Goal: Transaction & Acquisition: Download file/media

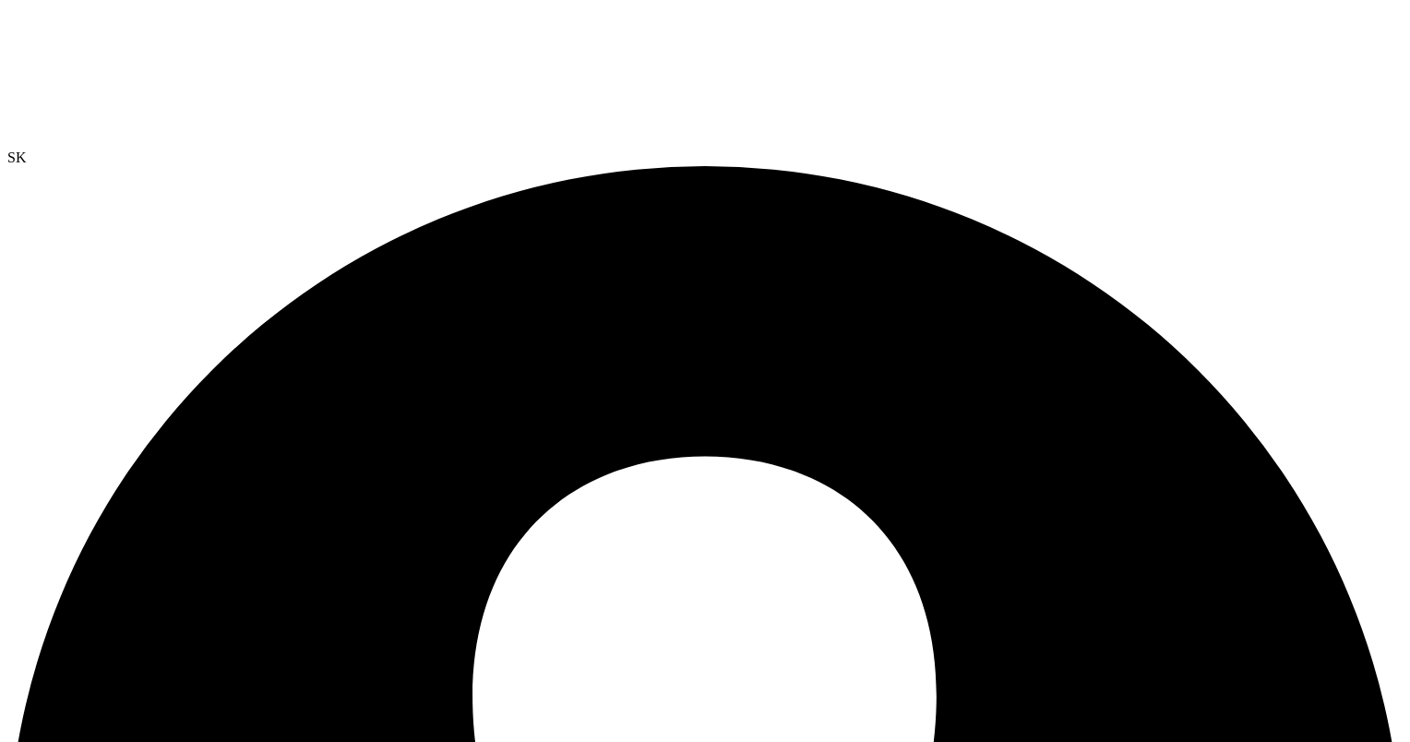
select select "USD"
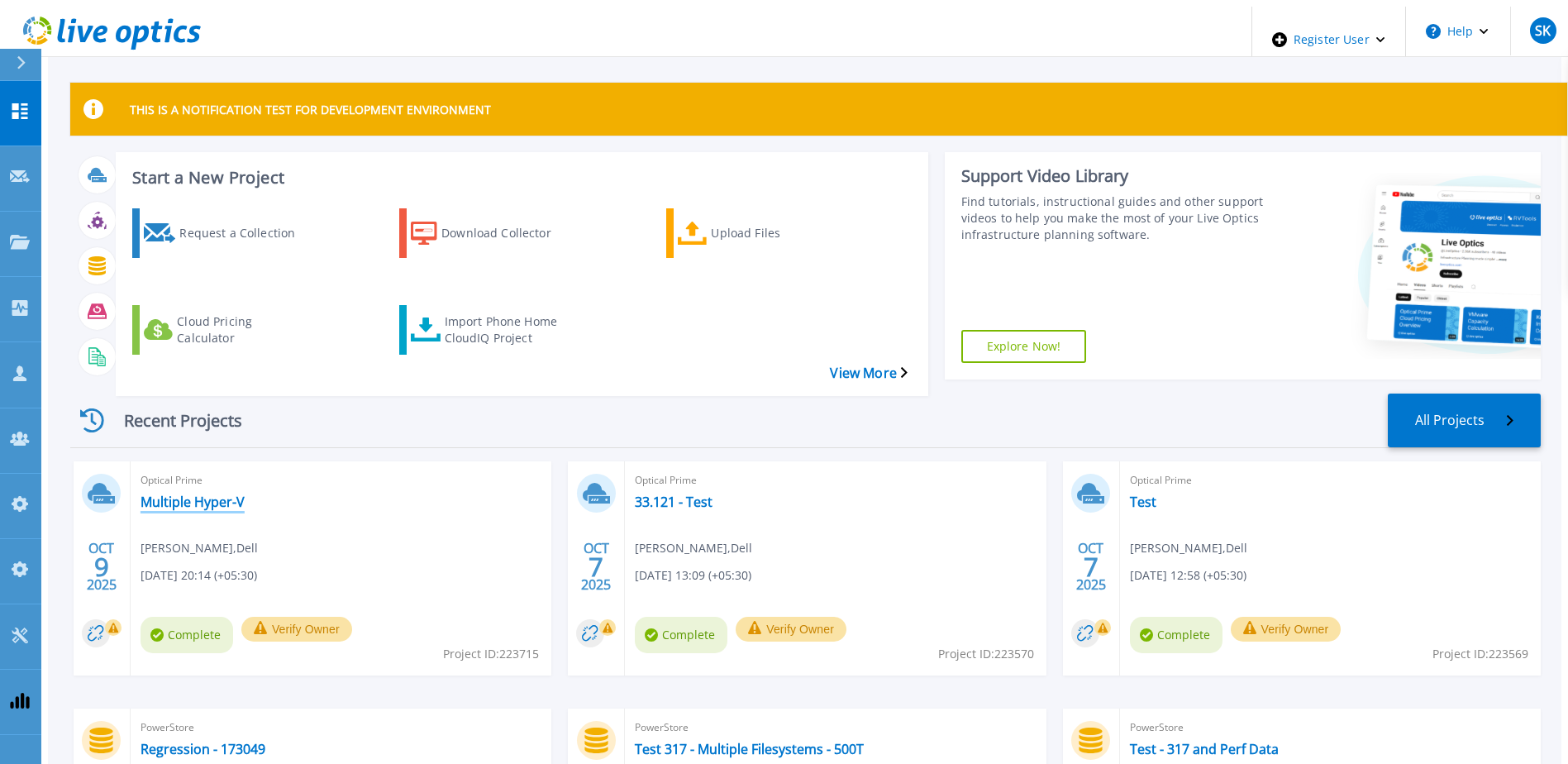
click at [210, 494] on link "Multiple Hyper-V" at bounding box center [193, 502] width 104 height 16
drag, startPoint x: 682, startPoint y: 462, endPoint x: 711, endPoint y: 462, distance: 29.0
click at [682, 494] on link "33.121 - Test" at bounding box center [673, 502] width 78 height 16
click at [1139, 494] on link "Test" at bounding box center [1144, 502] width 27 height 16
click at [3, 211] on link "Projects Projects" at bounding box center [21, 244] width 41 height 65
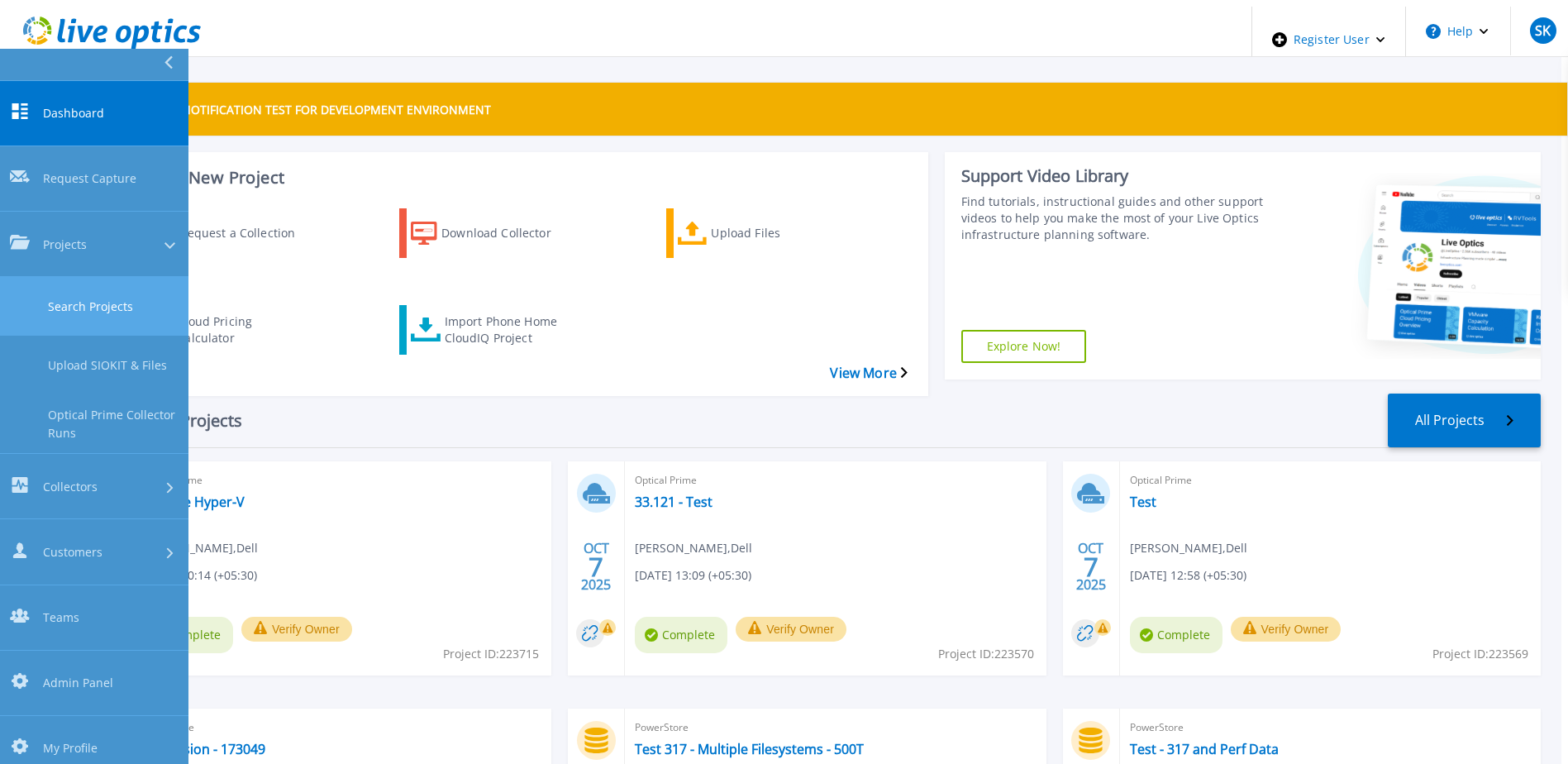
click at [97, 277] on link "Search Projects" at bounding box center [94, 306] width 188 height 59
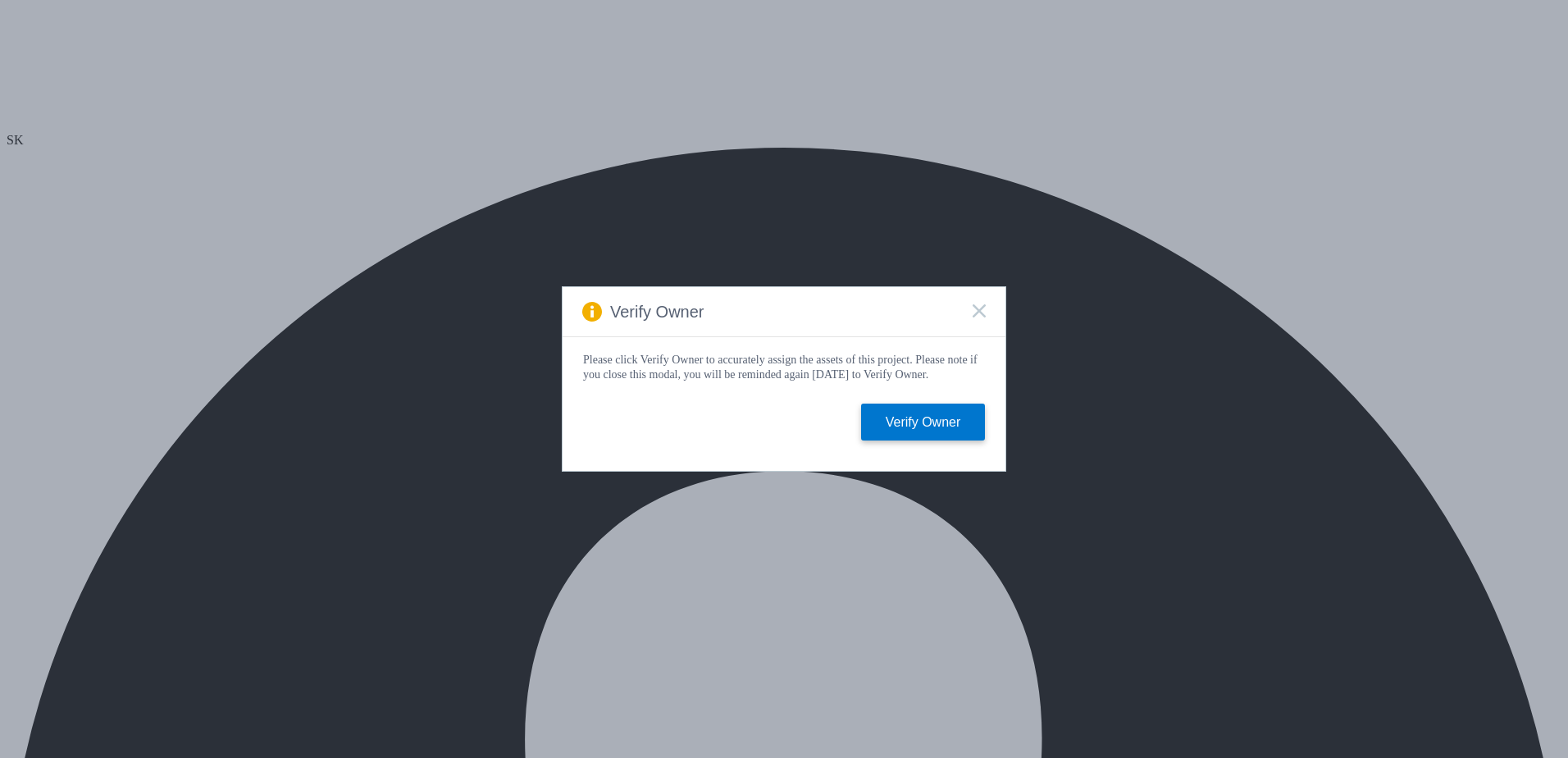
click at [978, 307] on rect at bounding box center [979, 311] width 14 height 14
select select "USD"
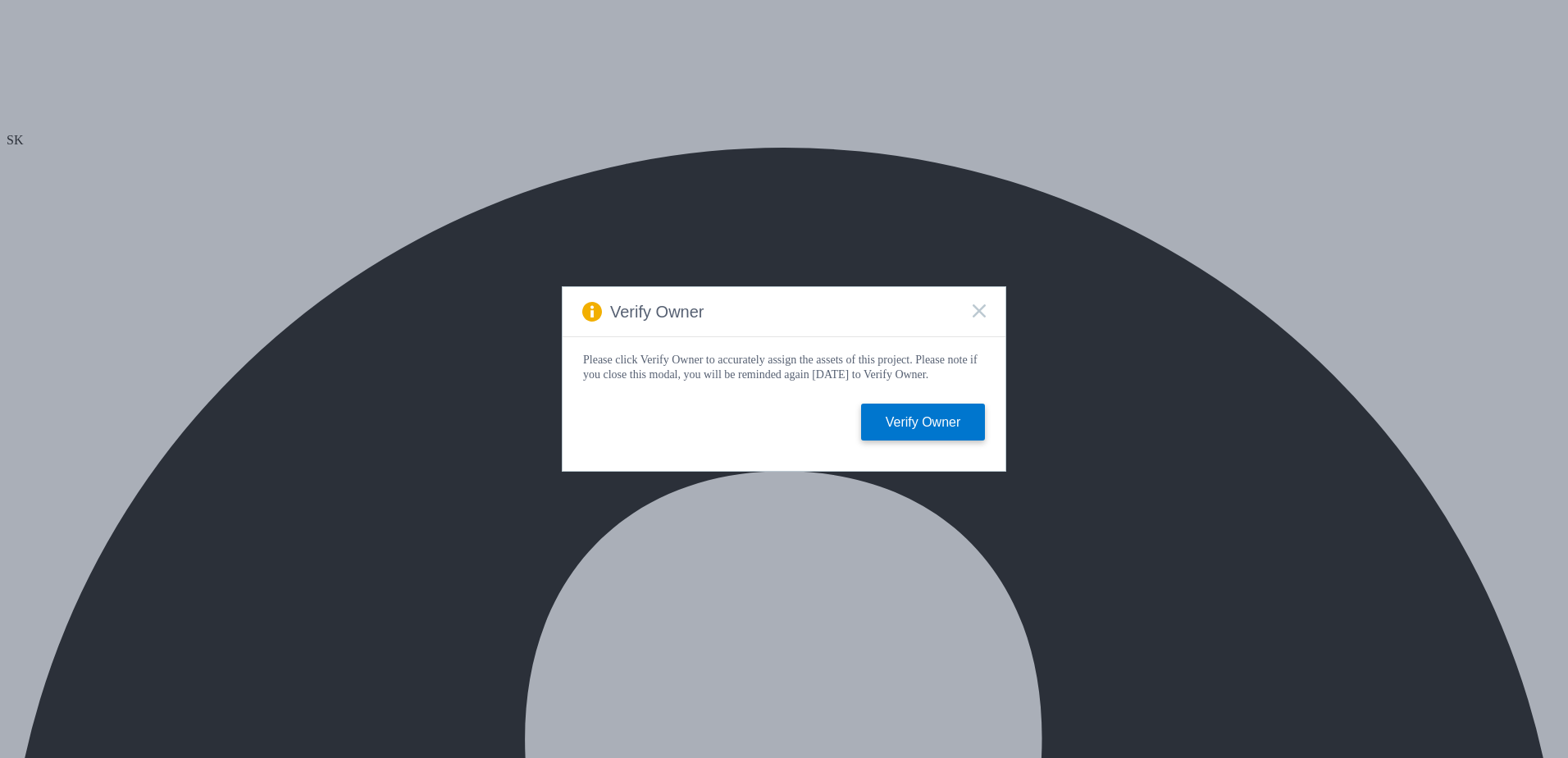
click at [979, 305] on rect at bounding box center [979, 311] width 14 height 14
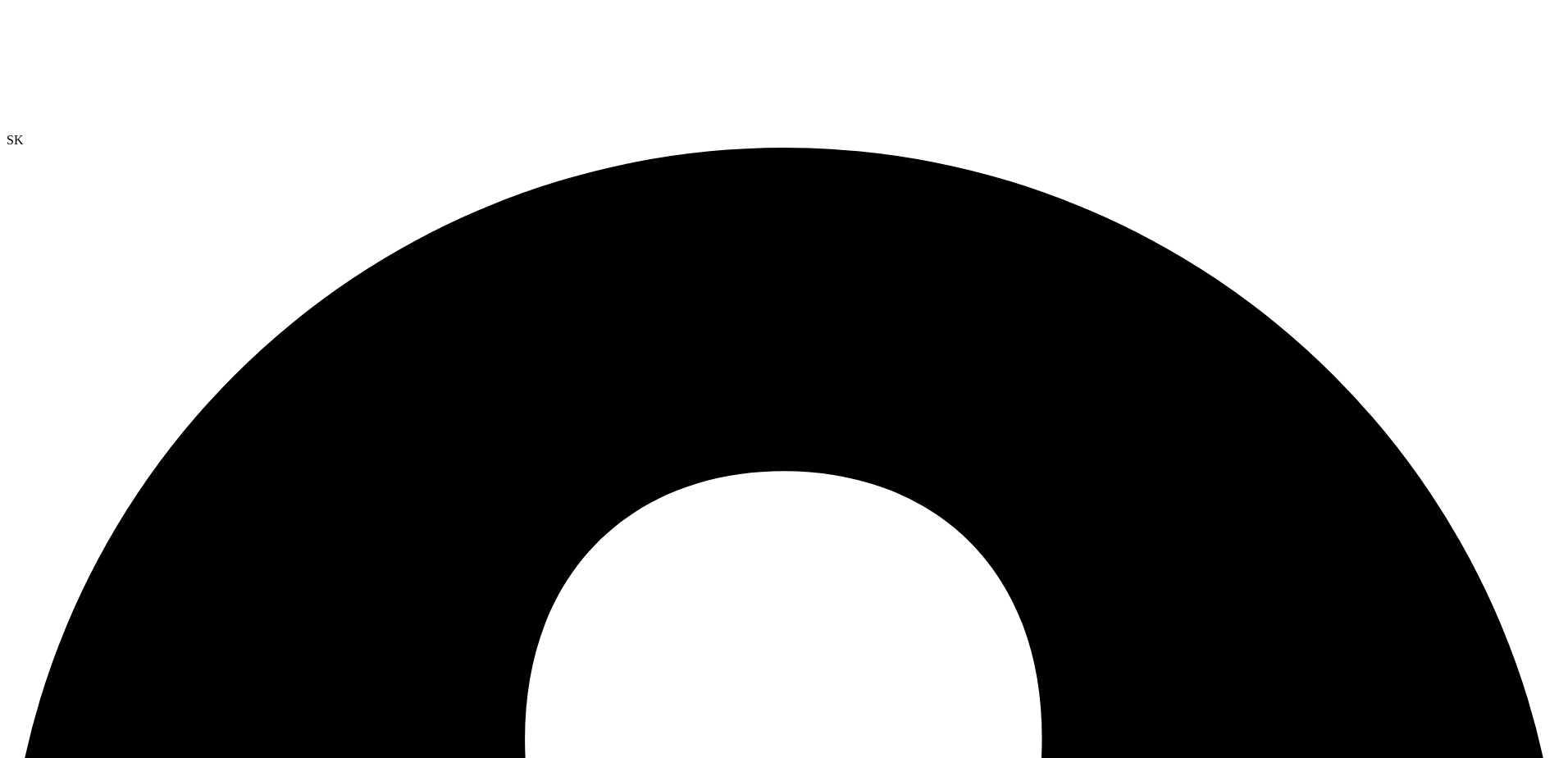
select select "USD"
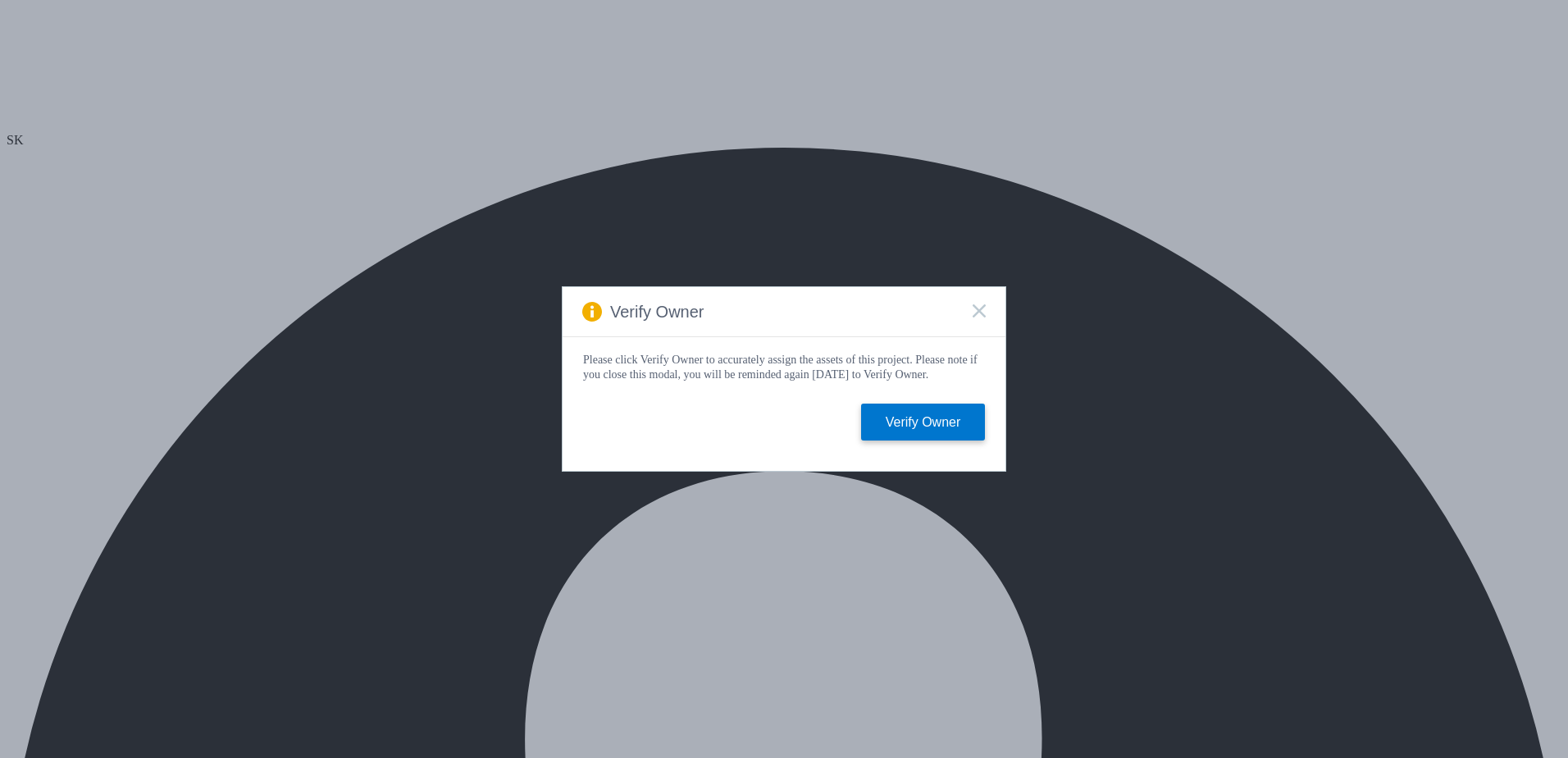
select select "USD"
click at [981, 304] on rect at bounding box center [979, 311] width 14 height 14
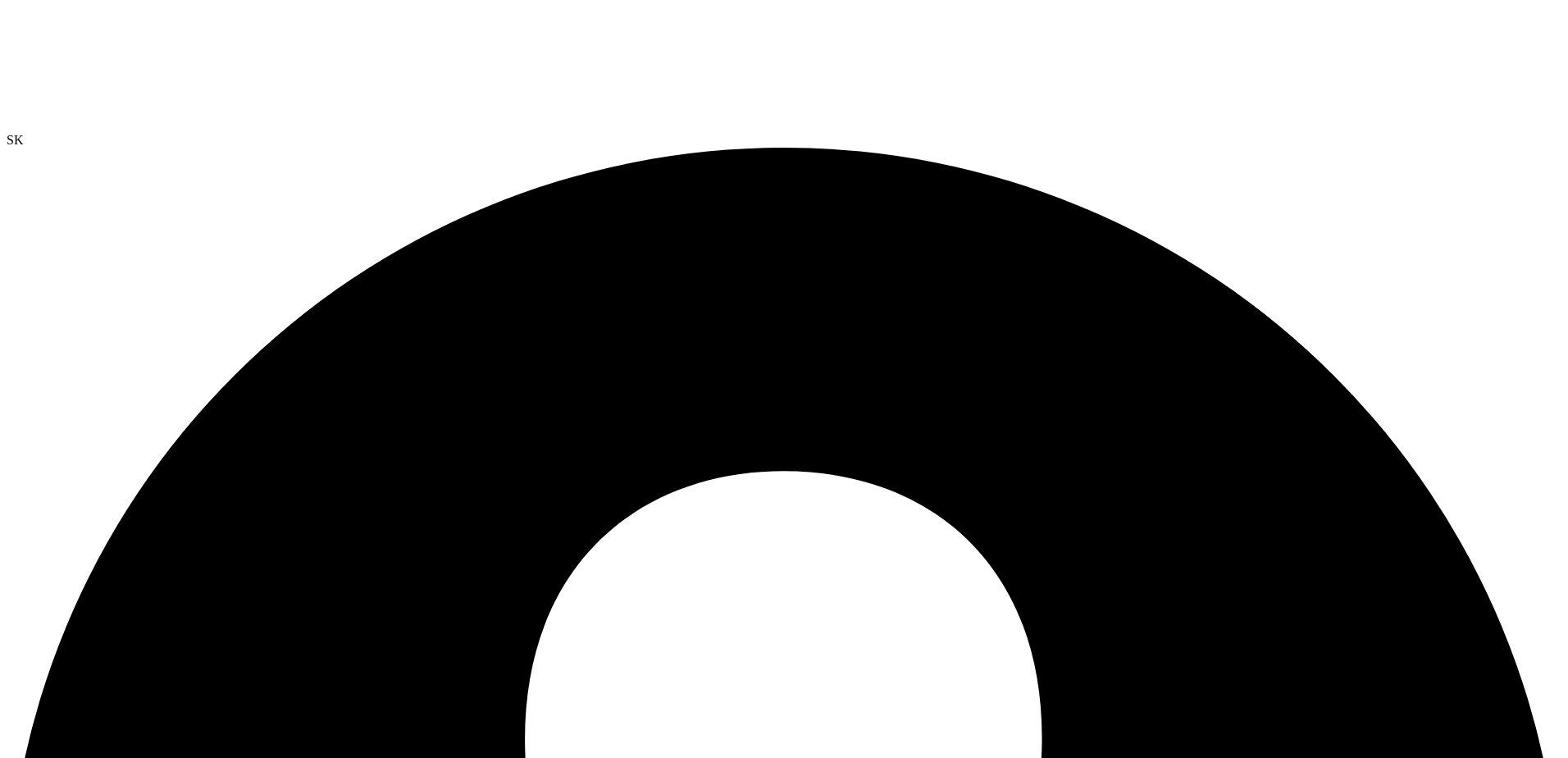
drag, startPoint x: 628, startPoint y: 224, endPoint x: 325, endPoint y: 222, distance: 303.0
drag, startPoint x: 198, startPoint y: 267, endPoint x: 123, endPoint y: 268, distance: 75.0
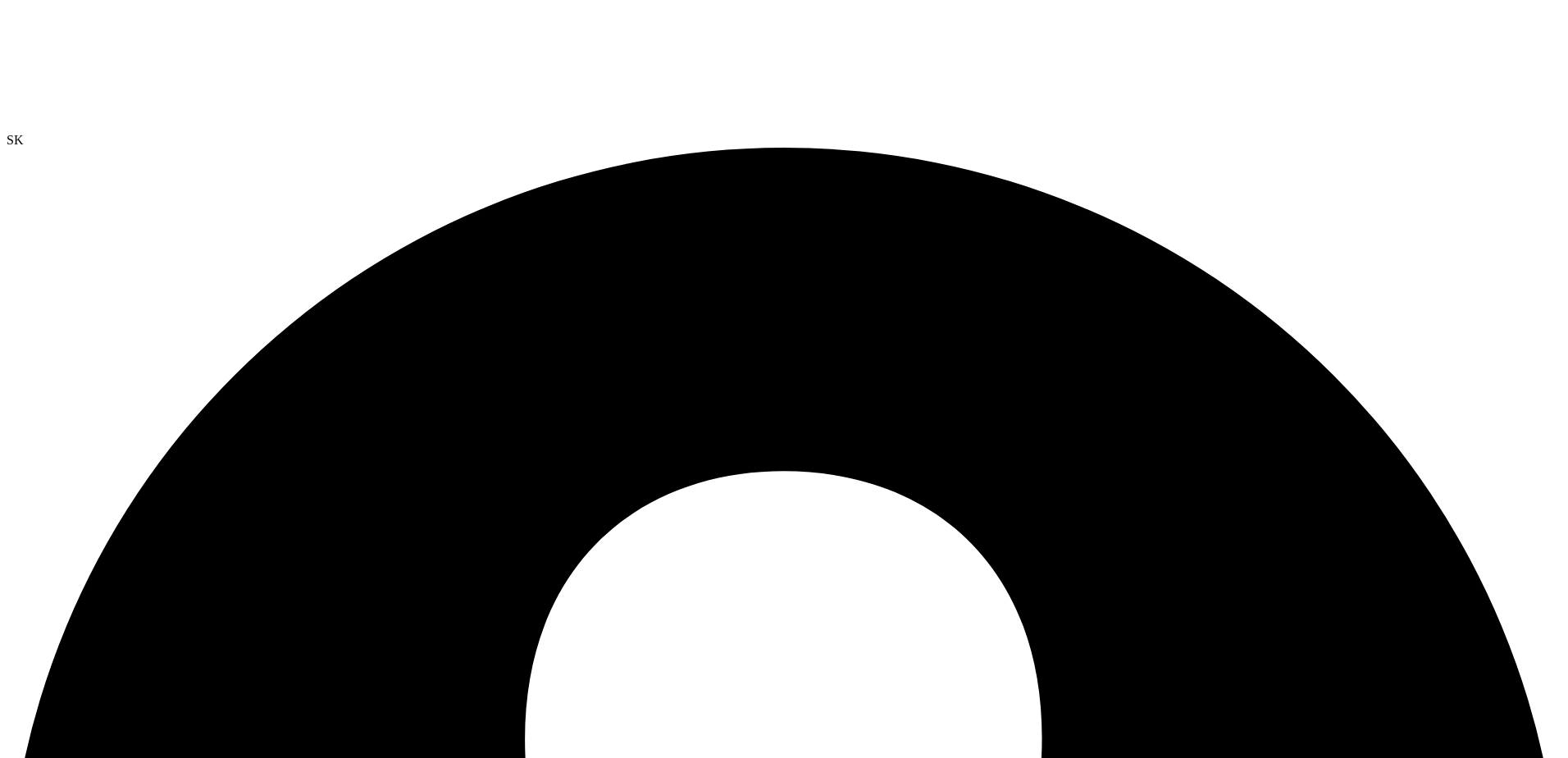
drag, startPoint x: 123, startPoint y: 268, endPoint x: 86, endPoint y: 290, distance: 43.0
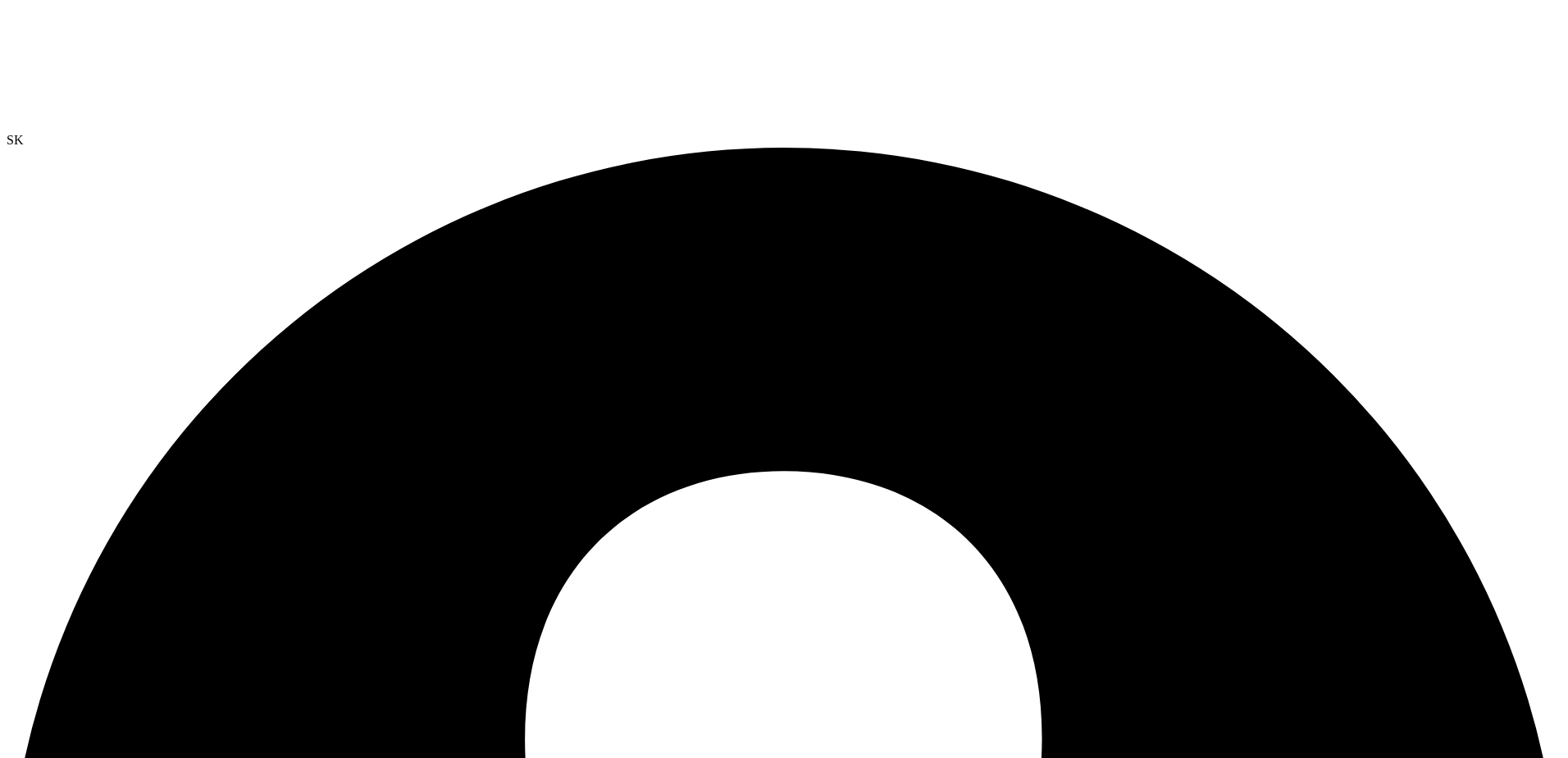
drag, startPoint x: 135, startPoint y: 267, endPoint x: 190, endPoint y: 267, distance: 55.0
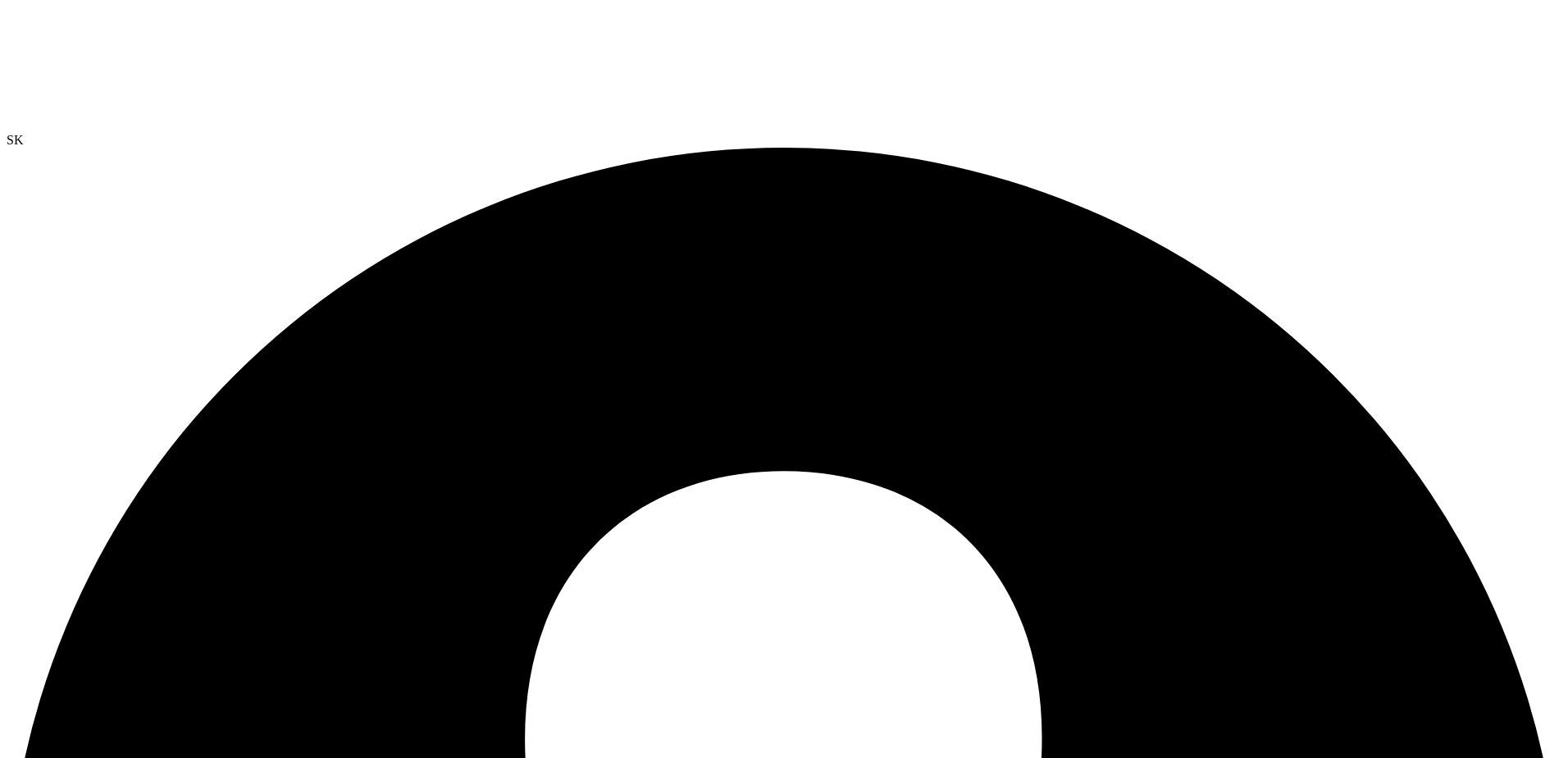
drag, startPoint x: 190, startPoint y: 267, endPoint x: 166, endPoint y: 271, distance: 24.3
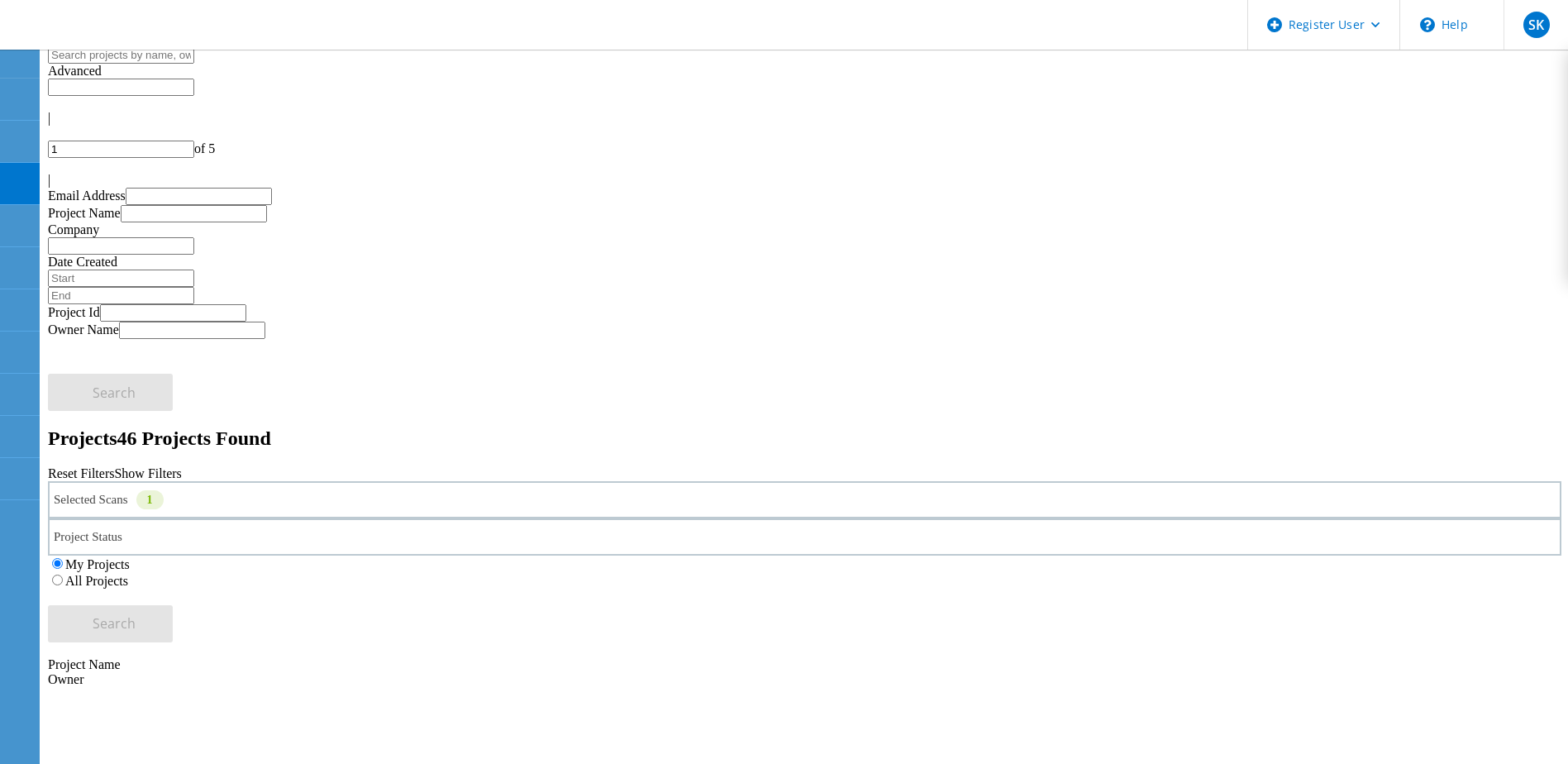
click at [128, 574] on label "All Projects" at bounding box center [97, 581] width 63 height 14
click at [63, 575] on input "All Projects" at bounding box center [57, 580] width 11 height 11
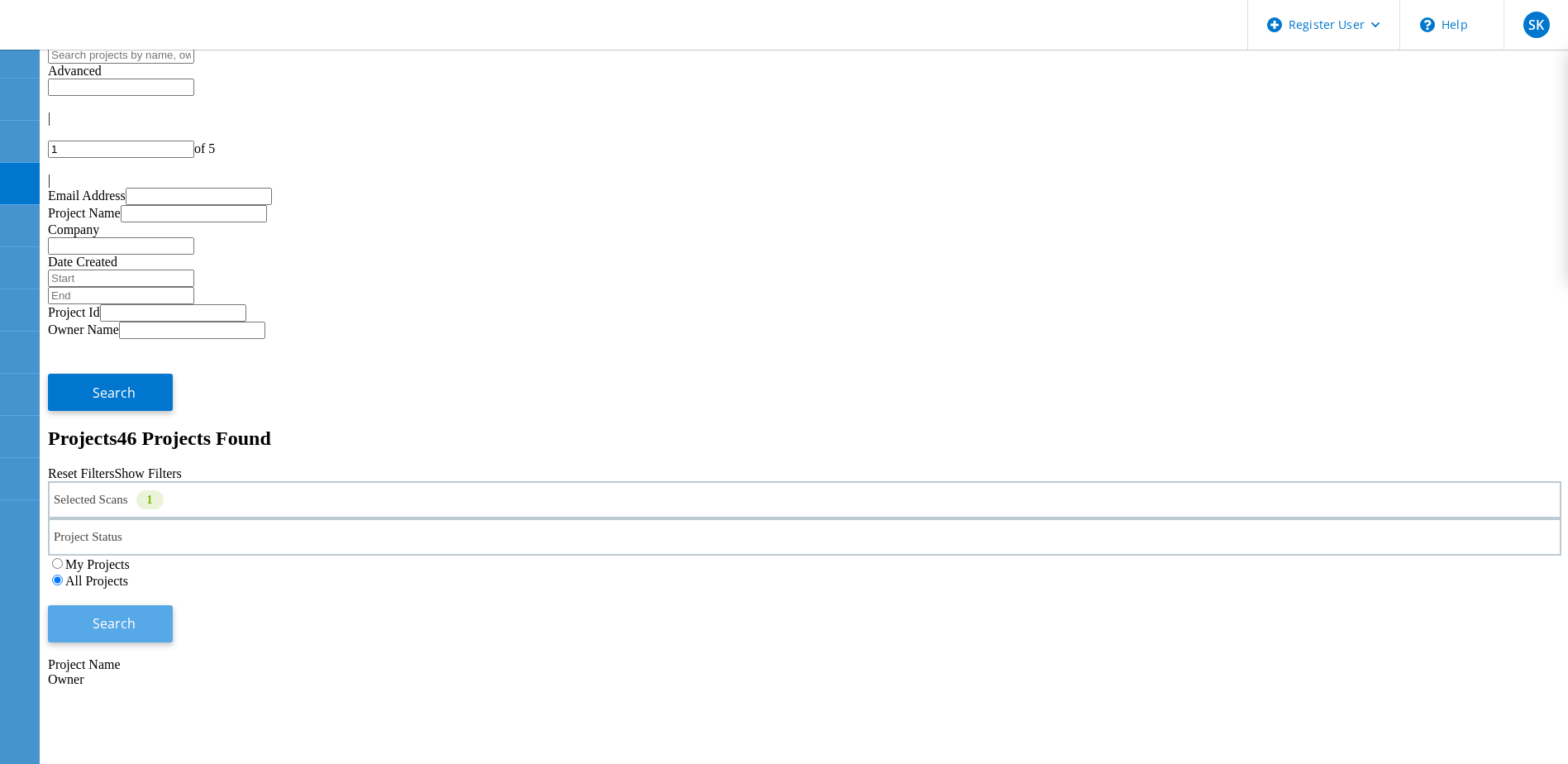
click at [135, 614] on span "Search" at bounding box center [114, 623] width 43 height 18
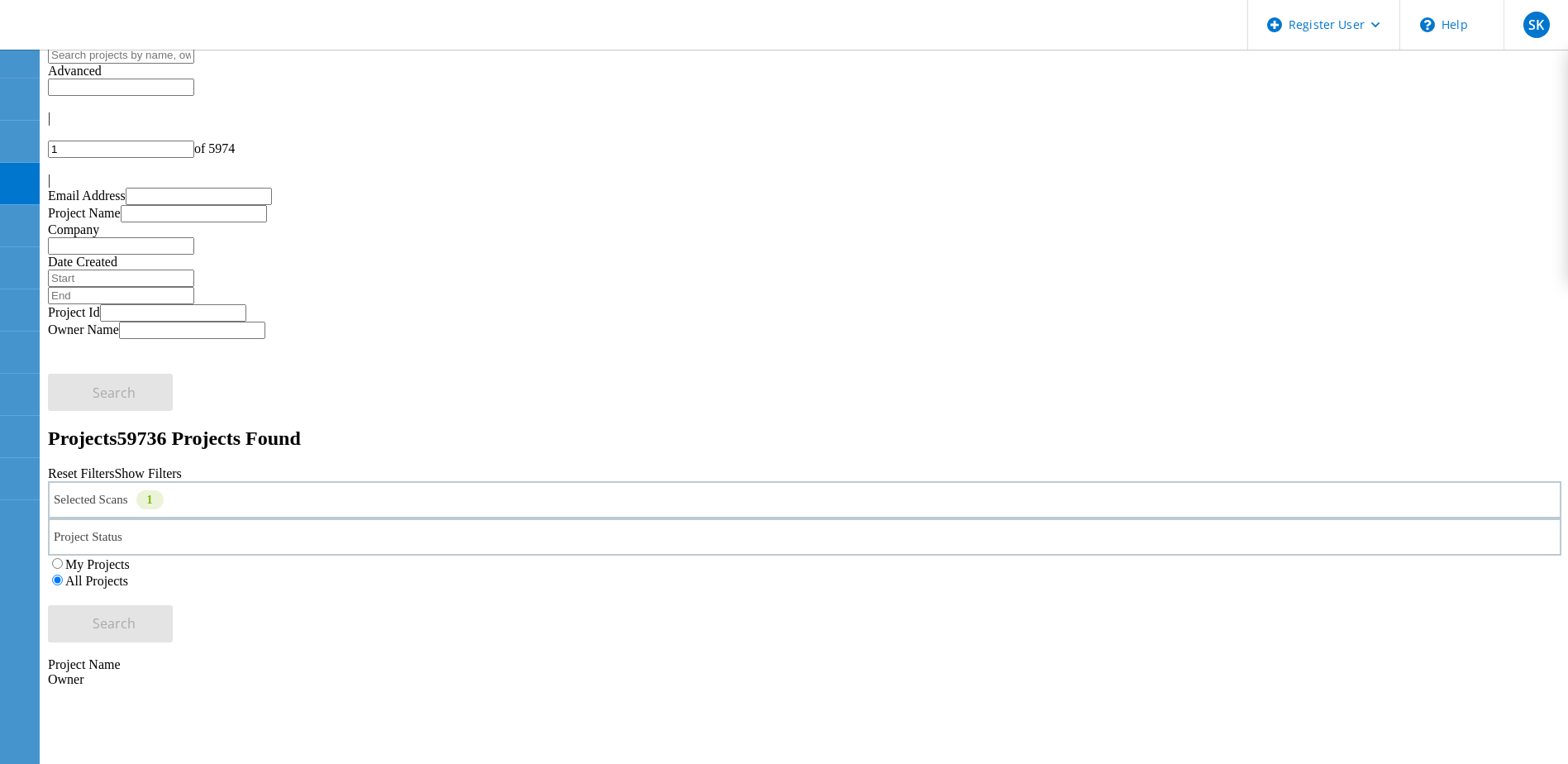
click at [328, 481] on div "Selected Scans 1" at bounding box center [805, 500] width 1513 height 38
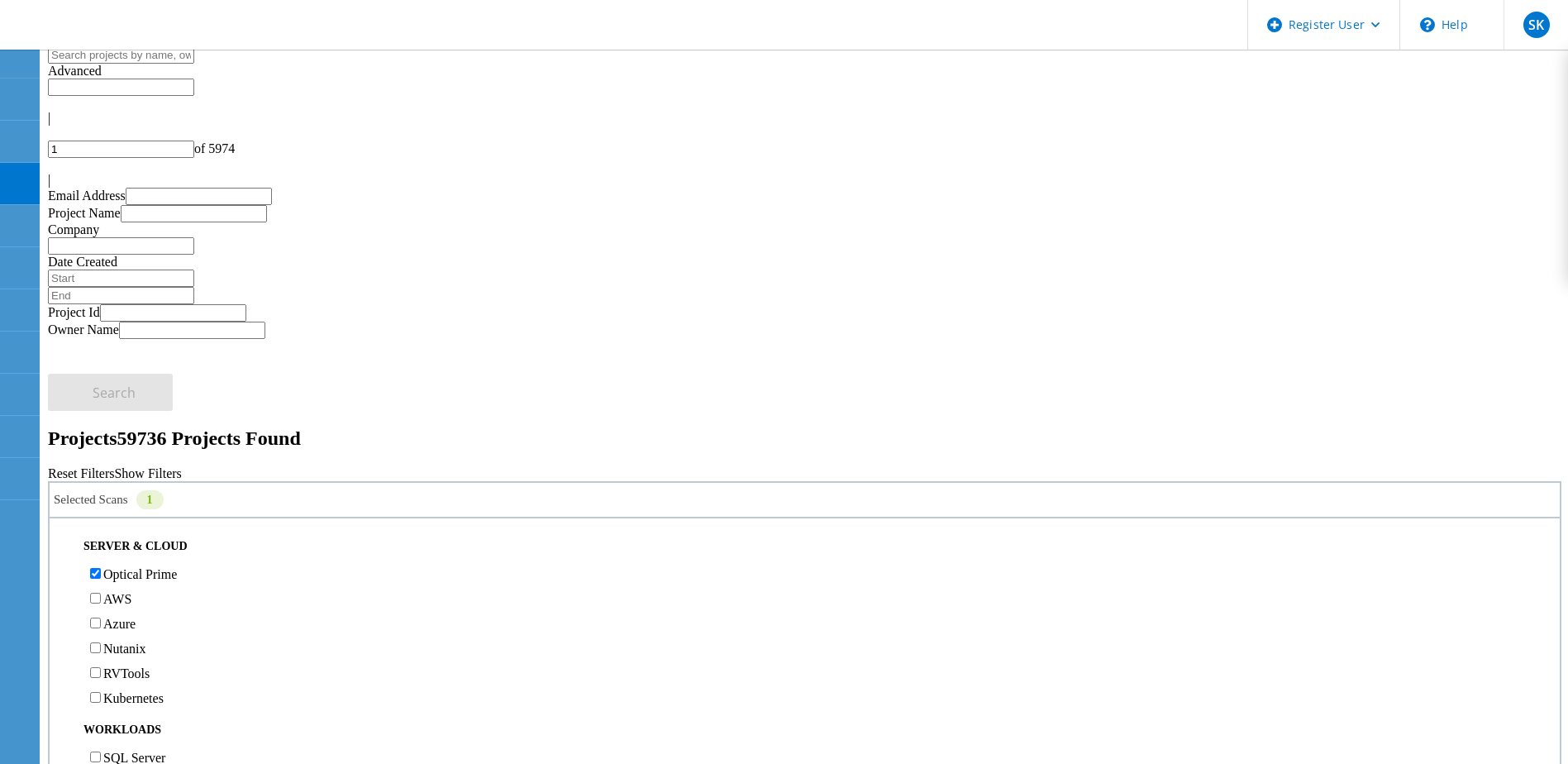
click at [557, 427] on h2 "Projects 59736 Projects Found" at bounding box center [805, 438] width 1513 height 22
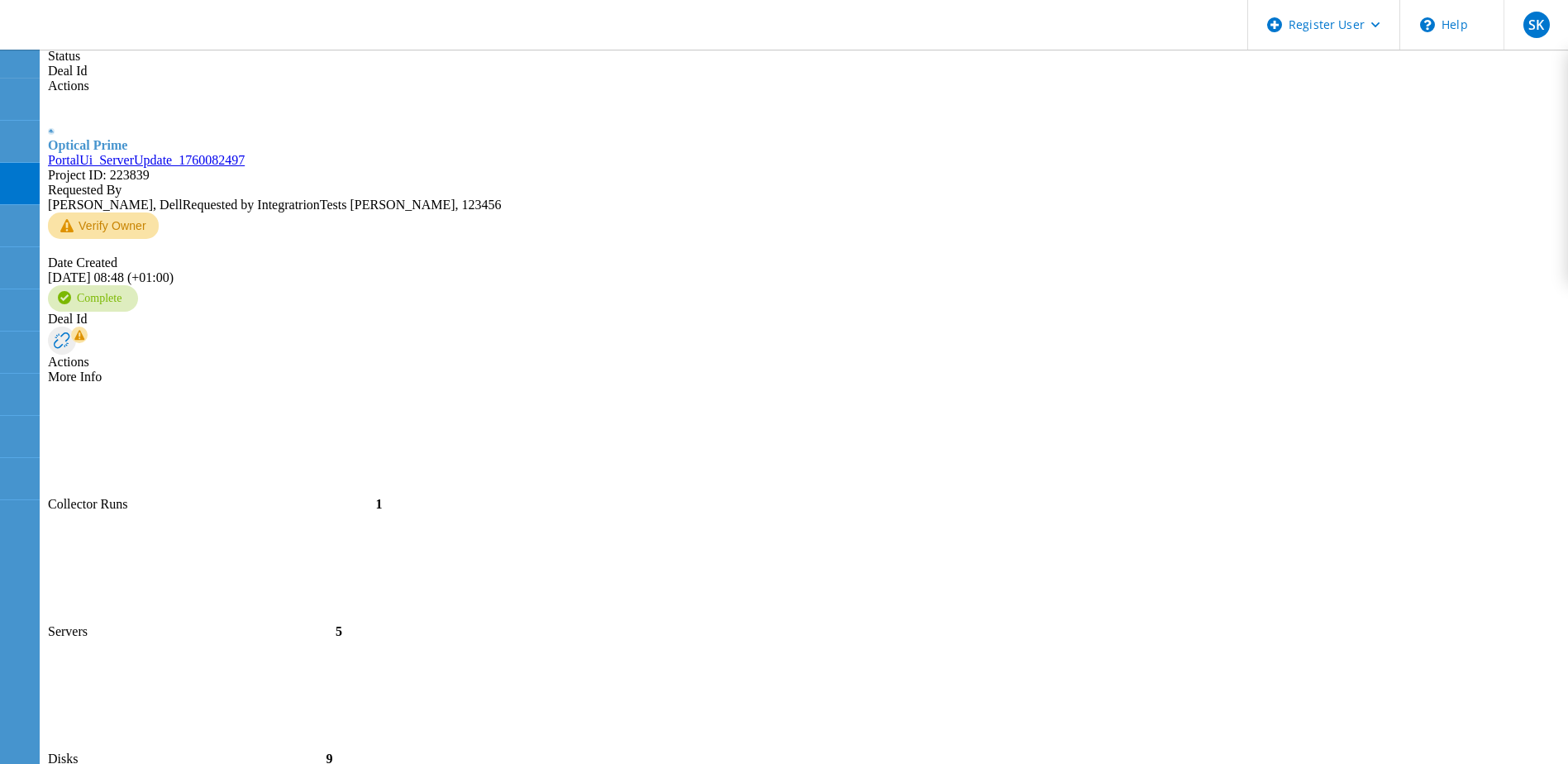
scroll to position [781, 0]
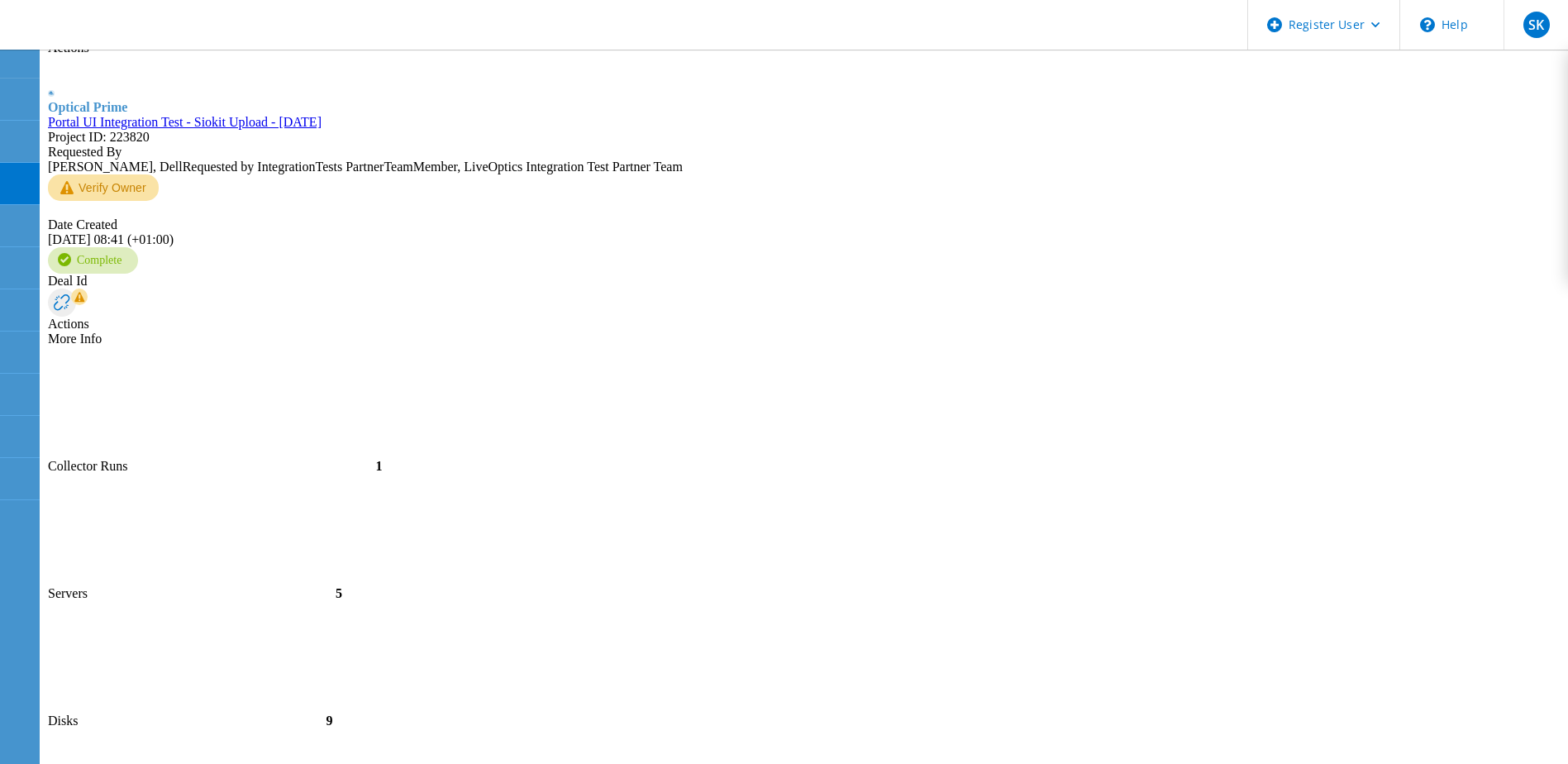
scroll to position [857, 0]
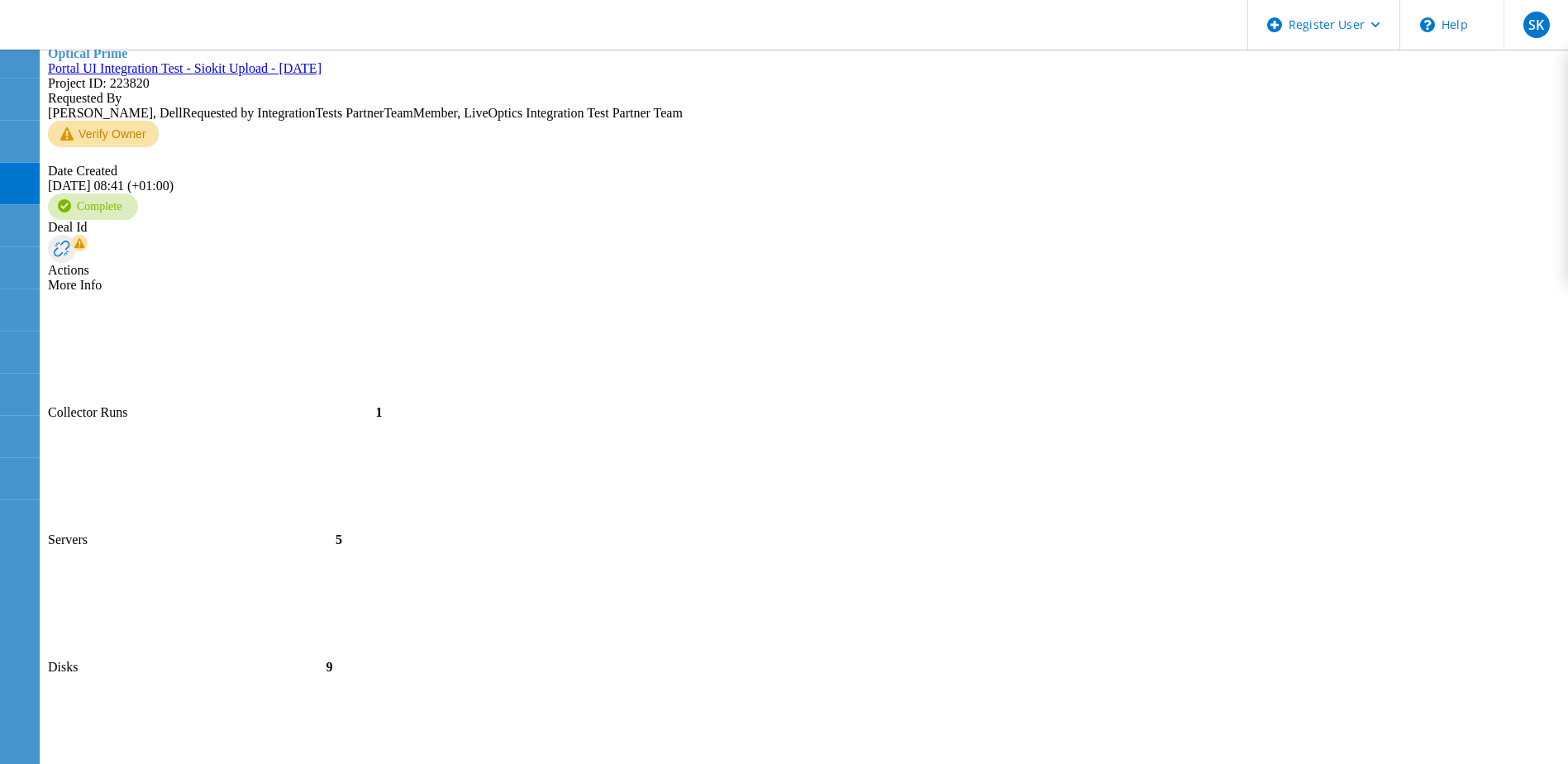
type input "1"
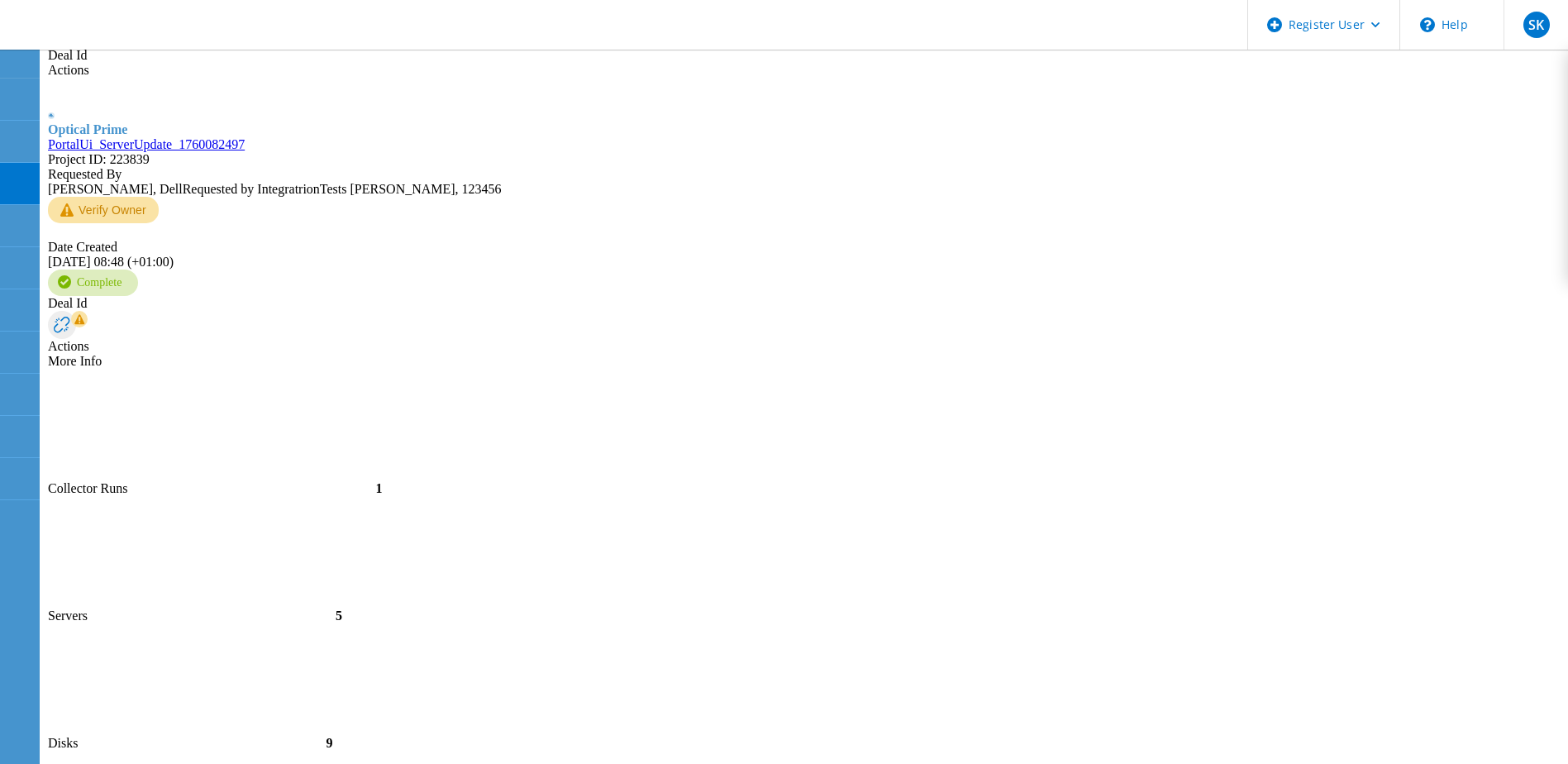
type input "Gerry"
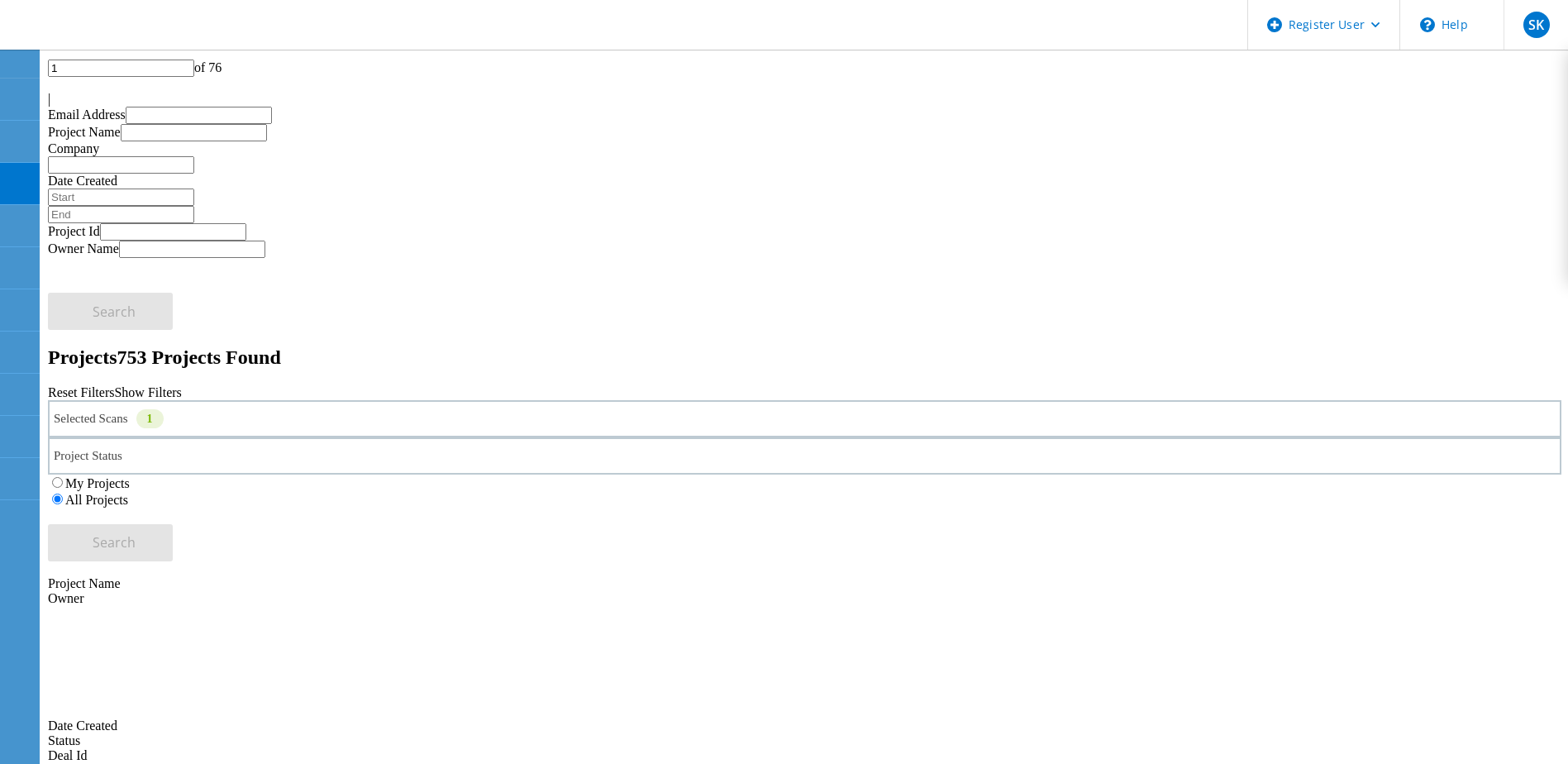
scroll to position [0, 0]
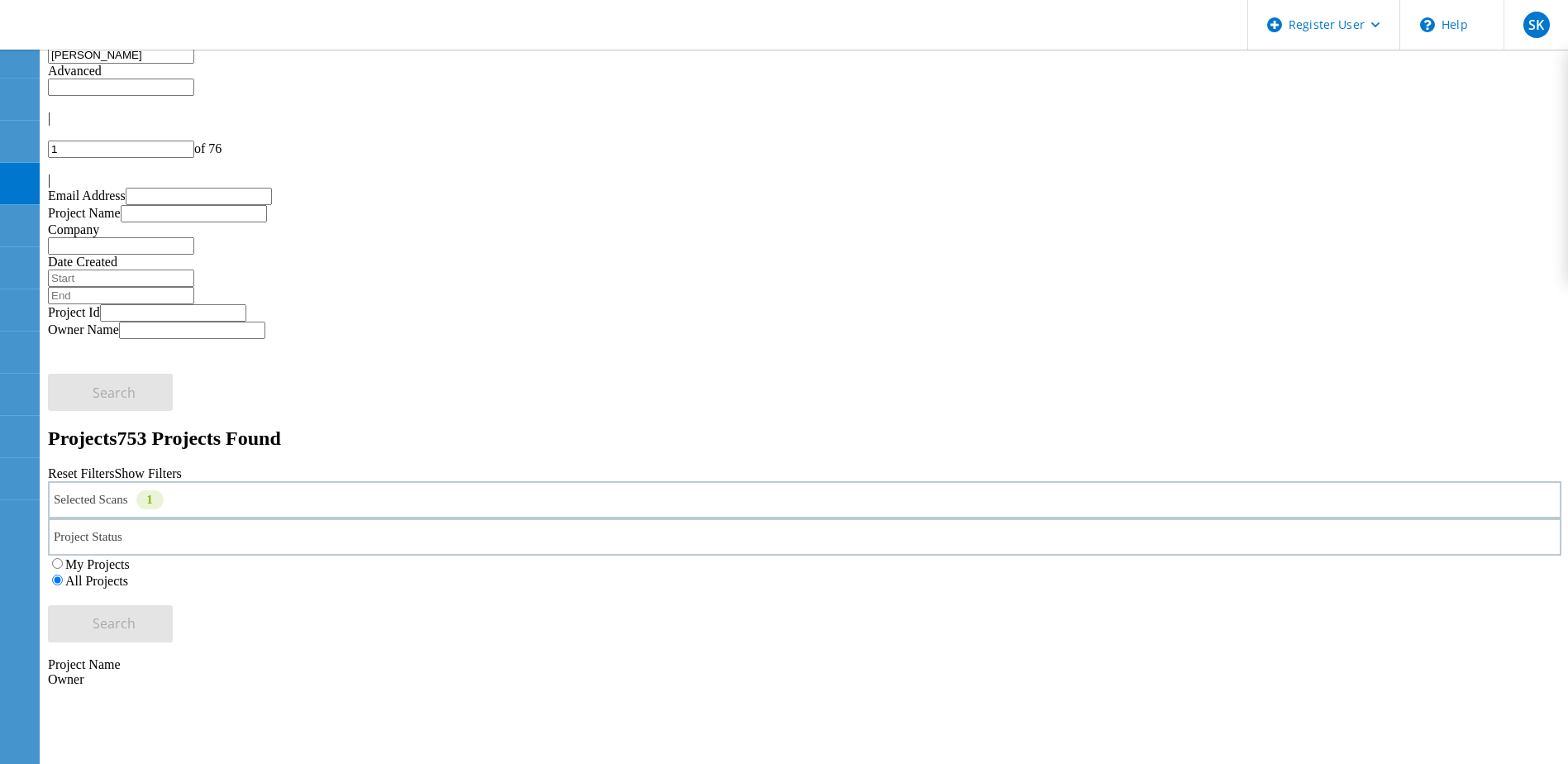
click at [11, 91] on icon at bounding box center [19, 99] width 20 height 16
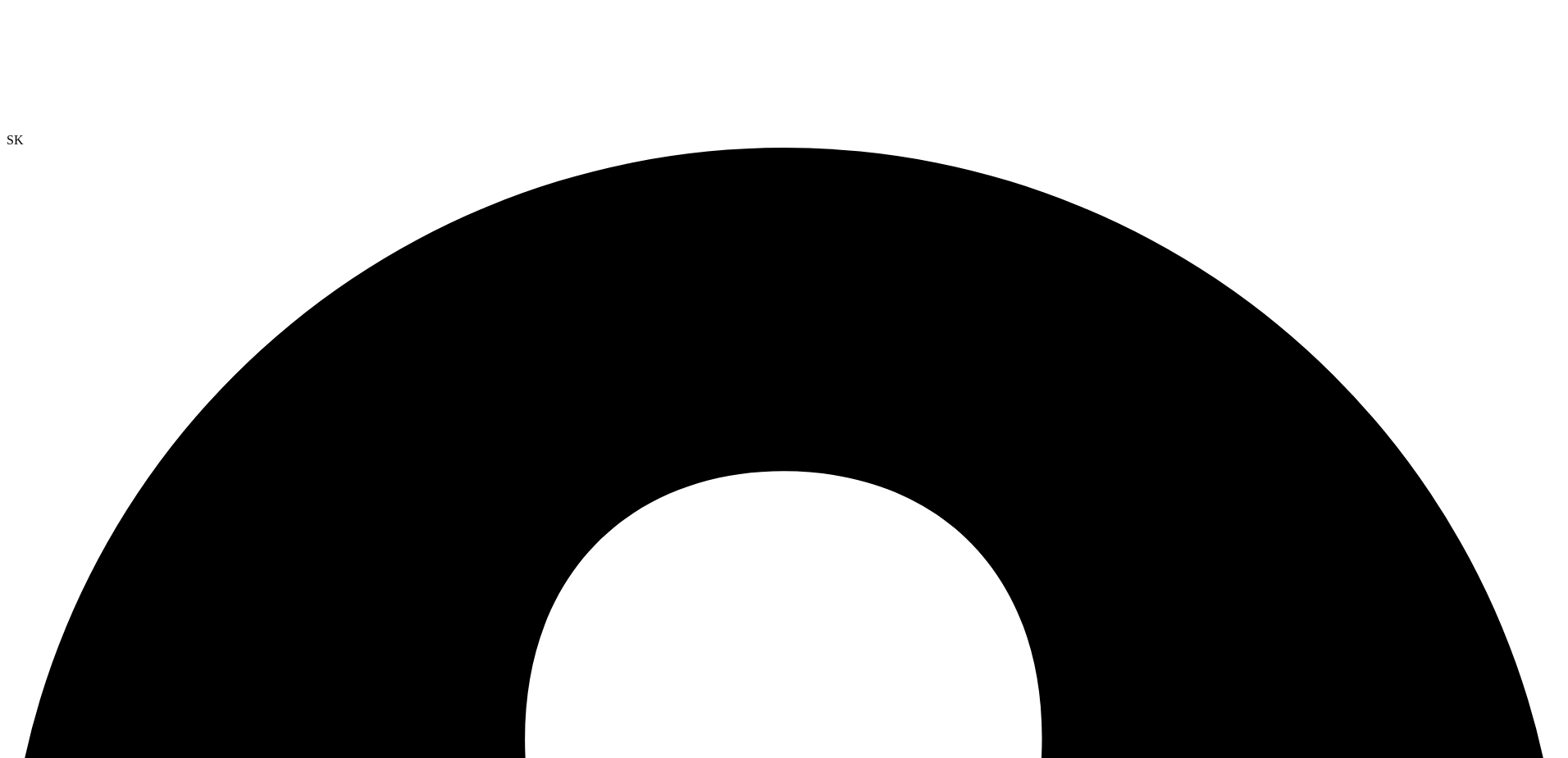
select select "USD"
drag, startPoint x: 215, startPoint y: 214, endPoint x: 124, endPoint y: 208, distance: 91.2
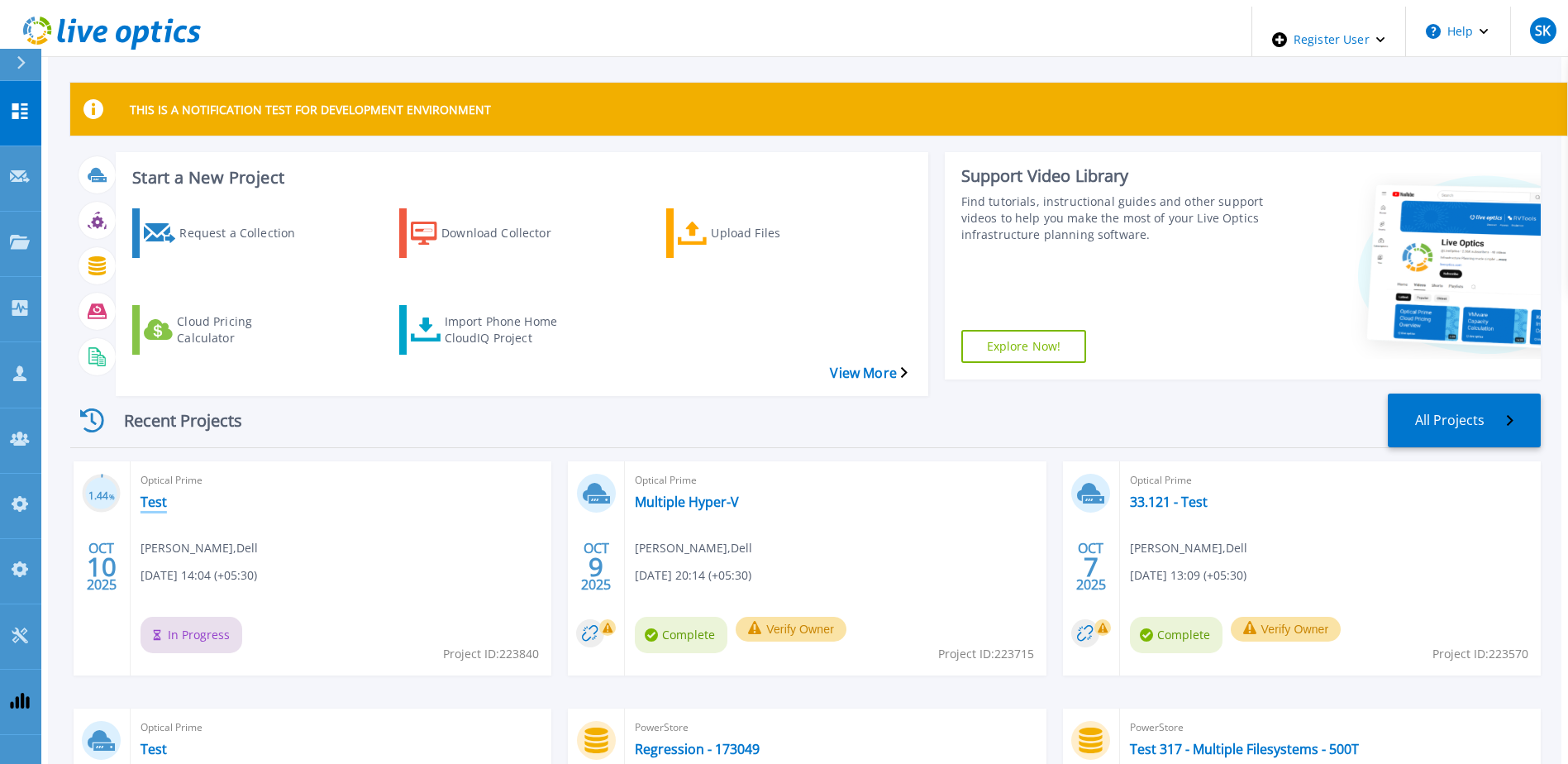
click at [144, 494] on link "Test" at bounding box center [154, 502] width 27 height 16
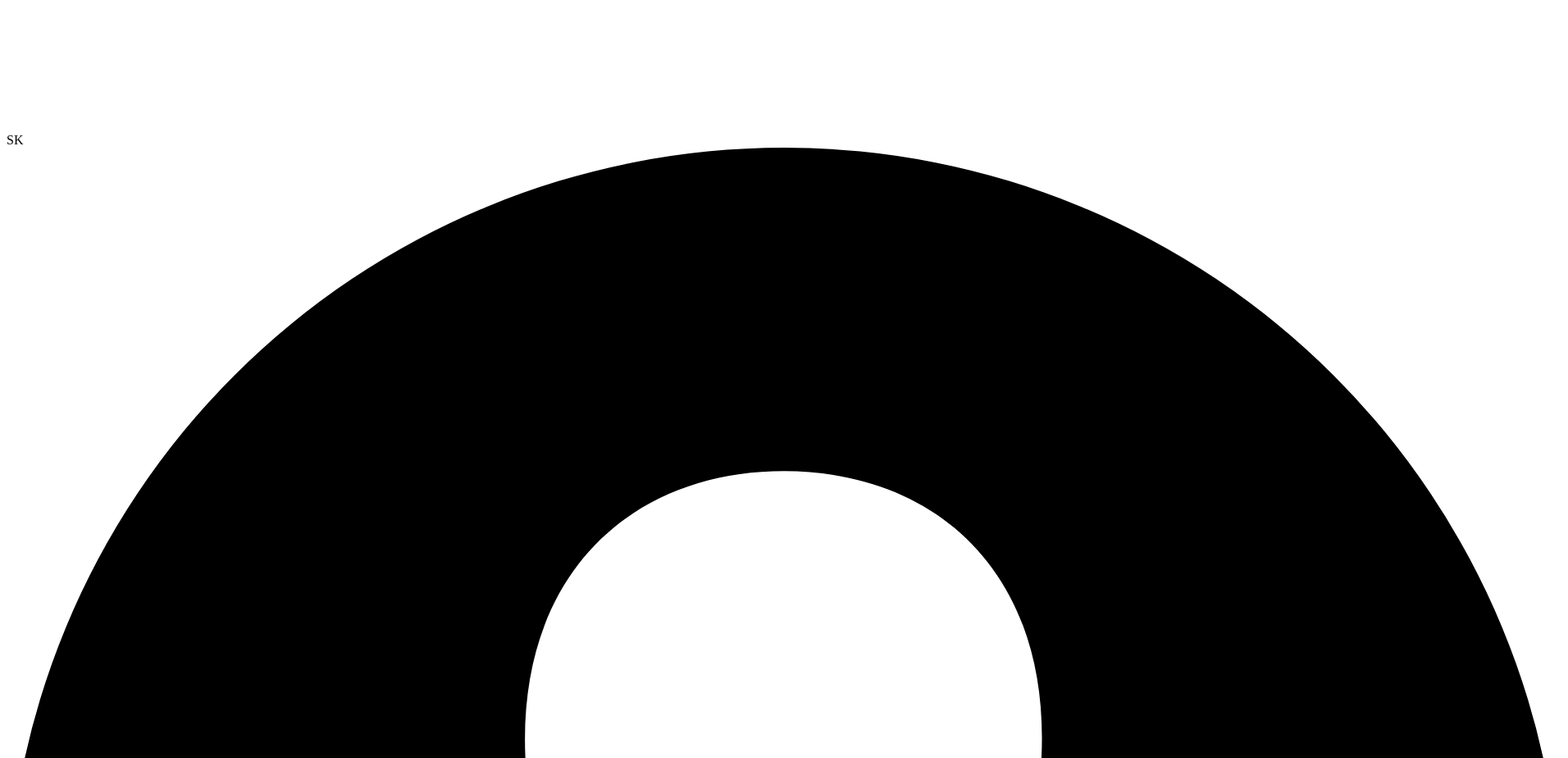
radio input "true"
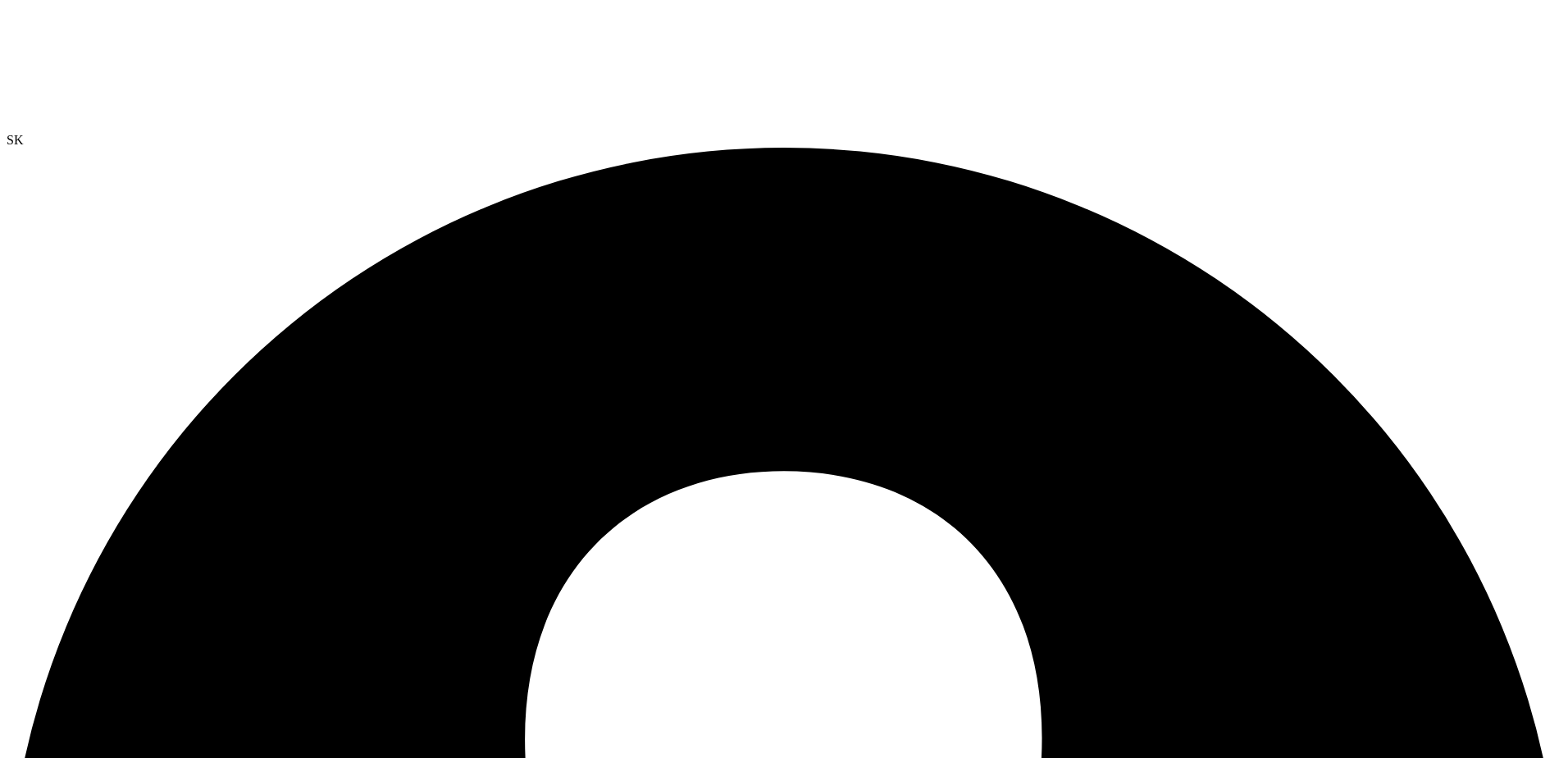
radio input "true"
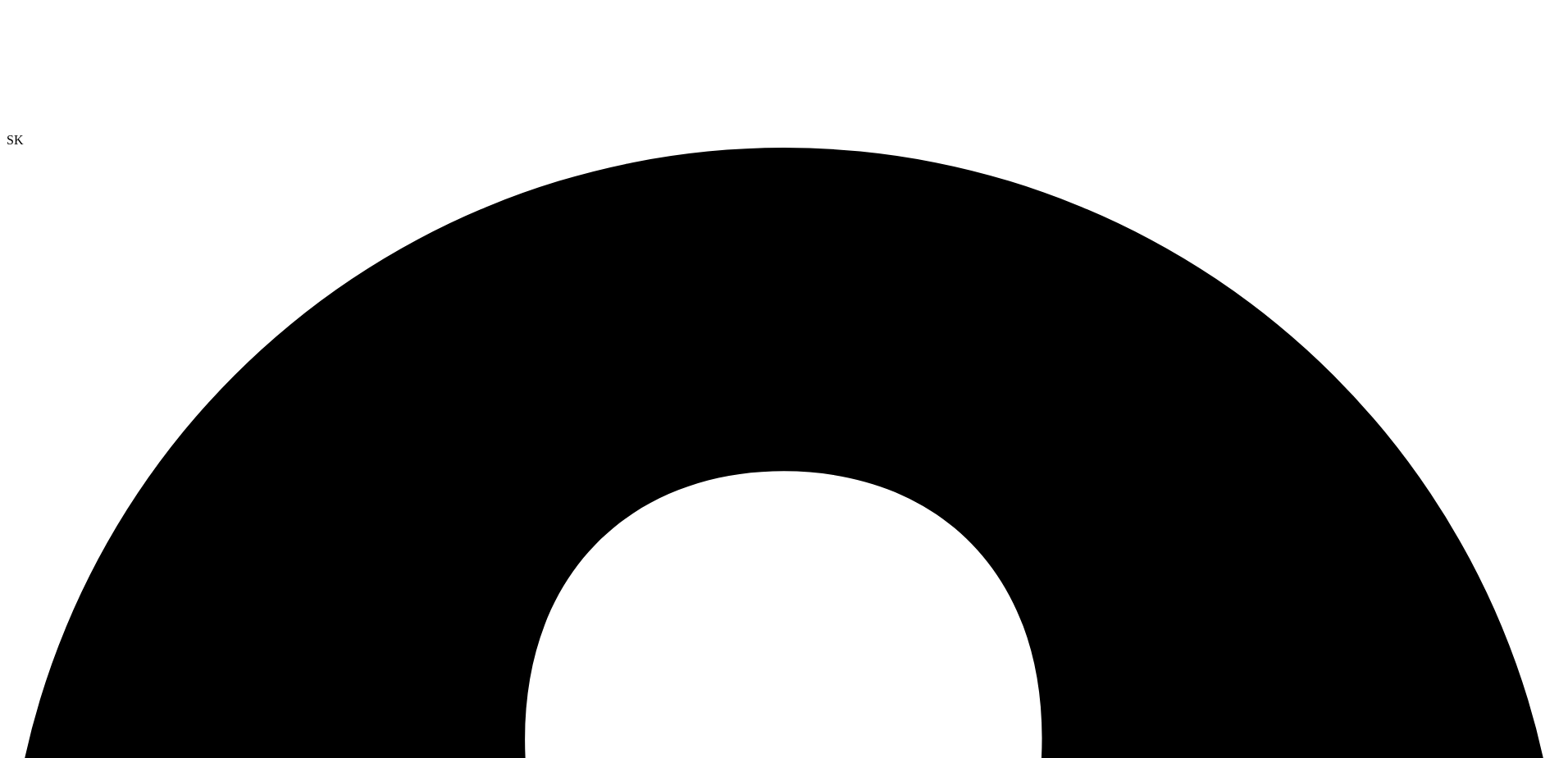
radio input "true"
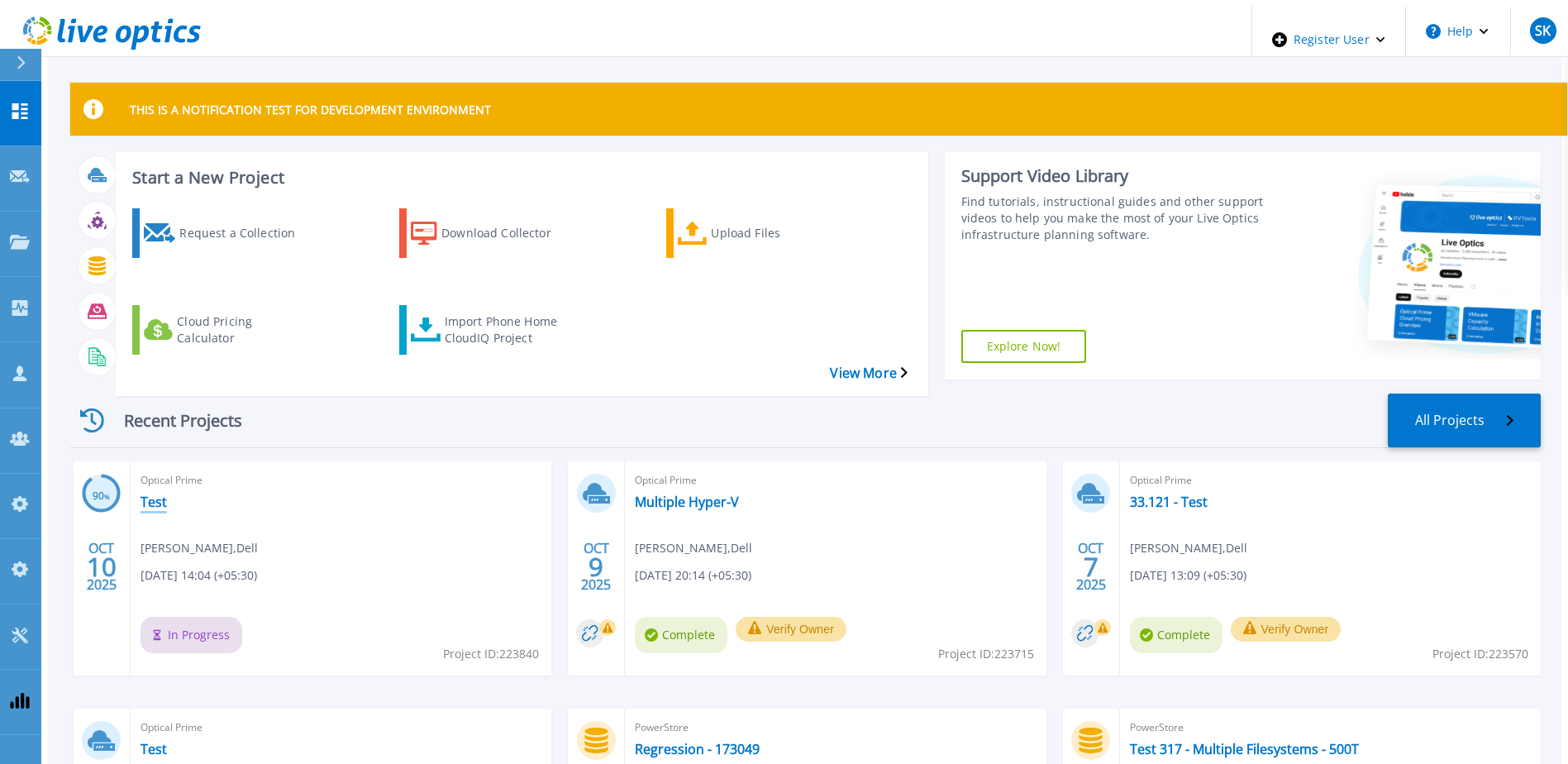
click at [145, 494] on link "Test" at bounding box center [154, 502] width 27 height 16
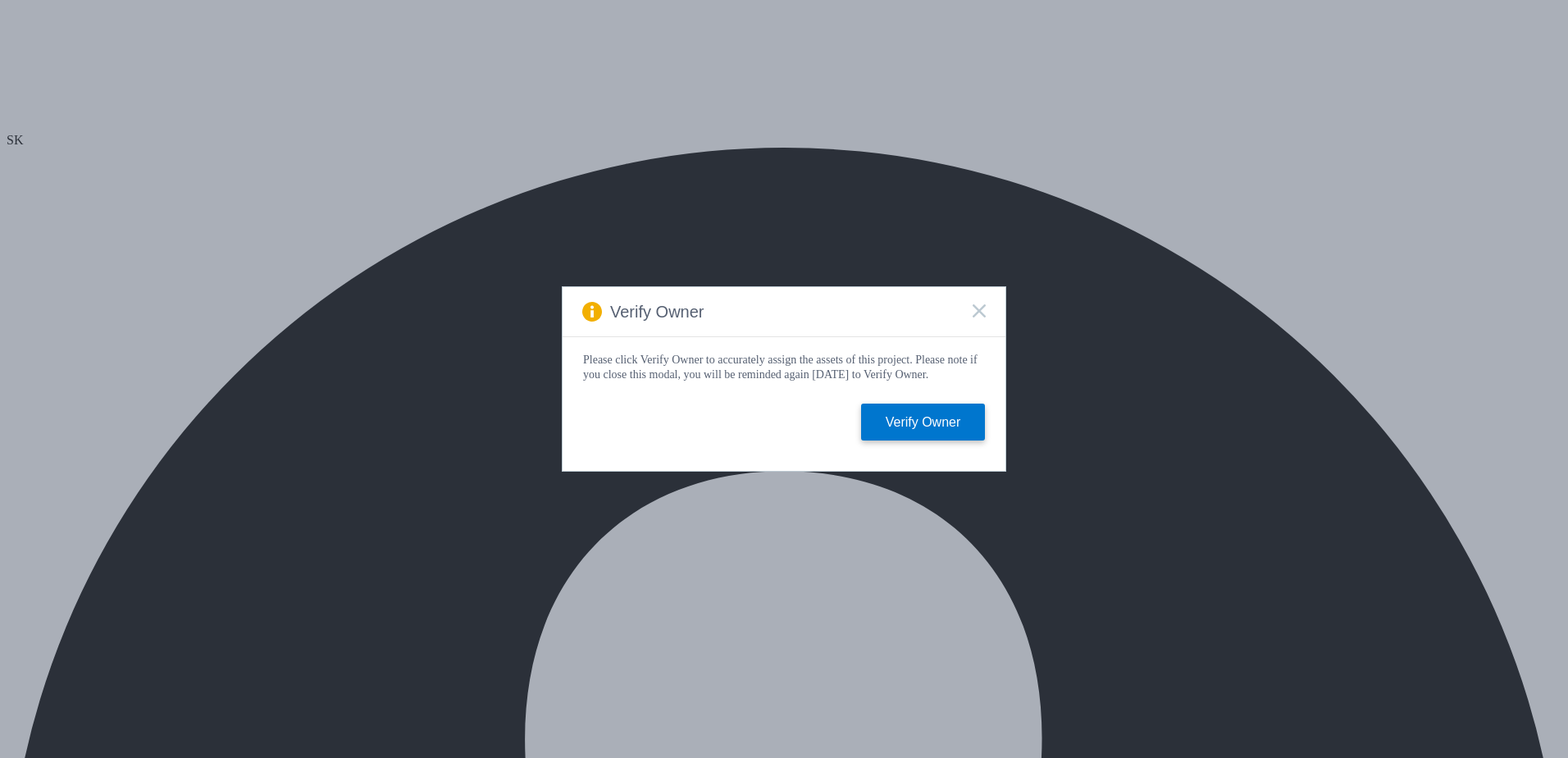
select select "USD"
click at [981, 309] on rect at bounding box center [979, 311] width 14 height 14
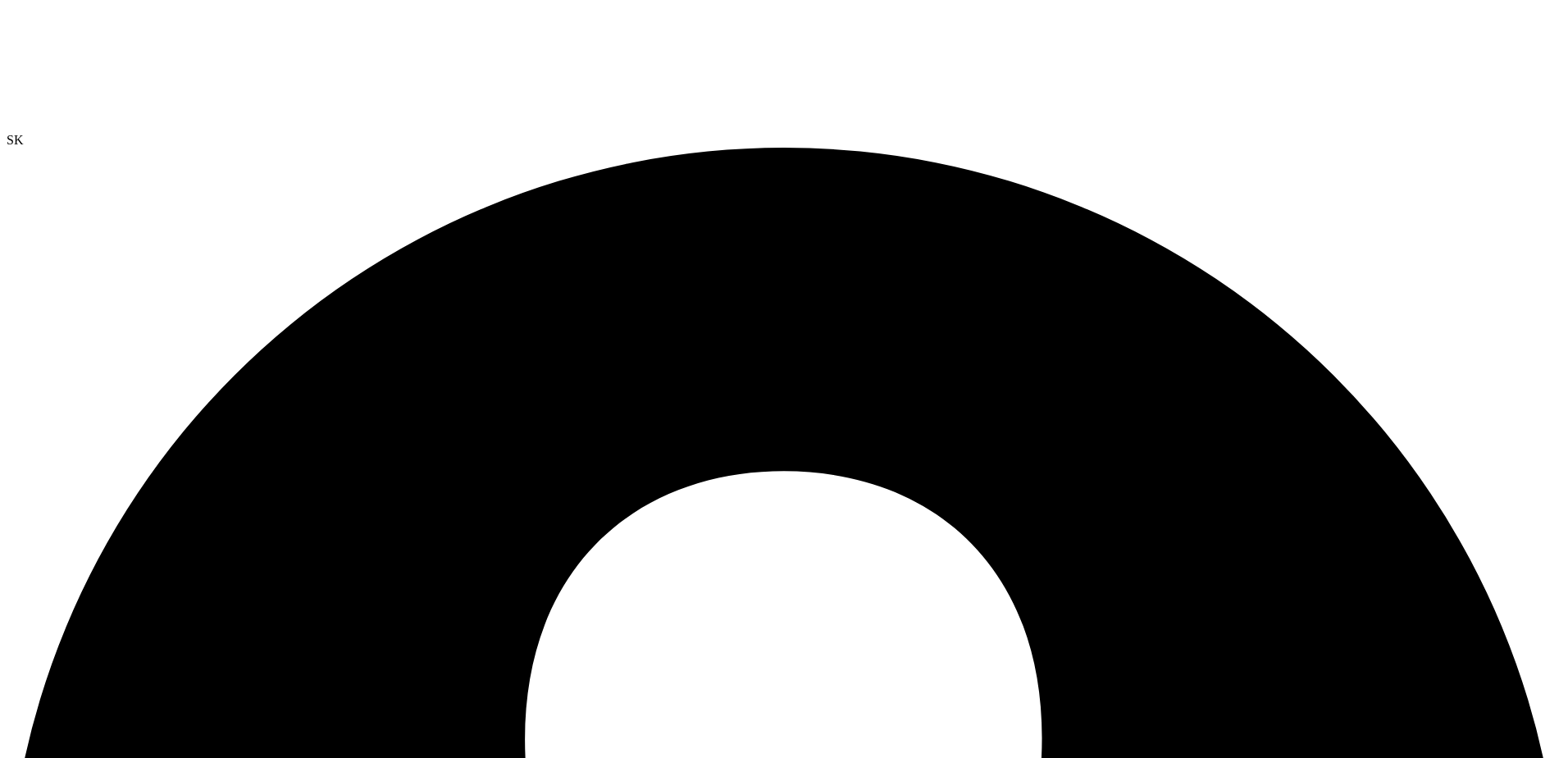
select select "USD"
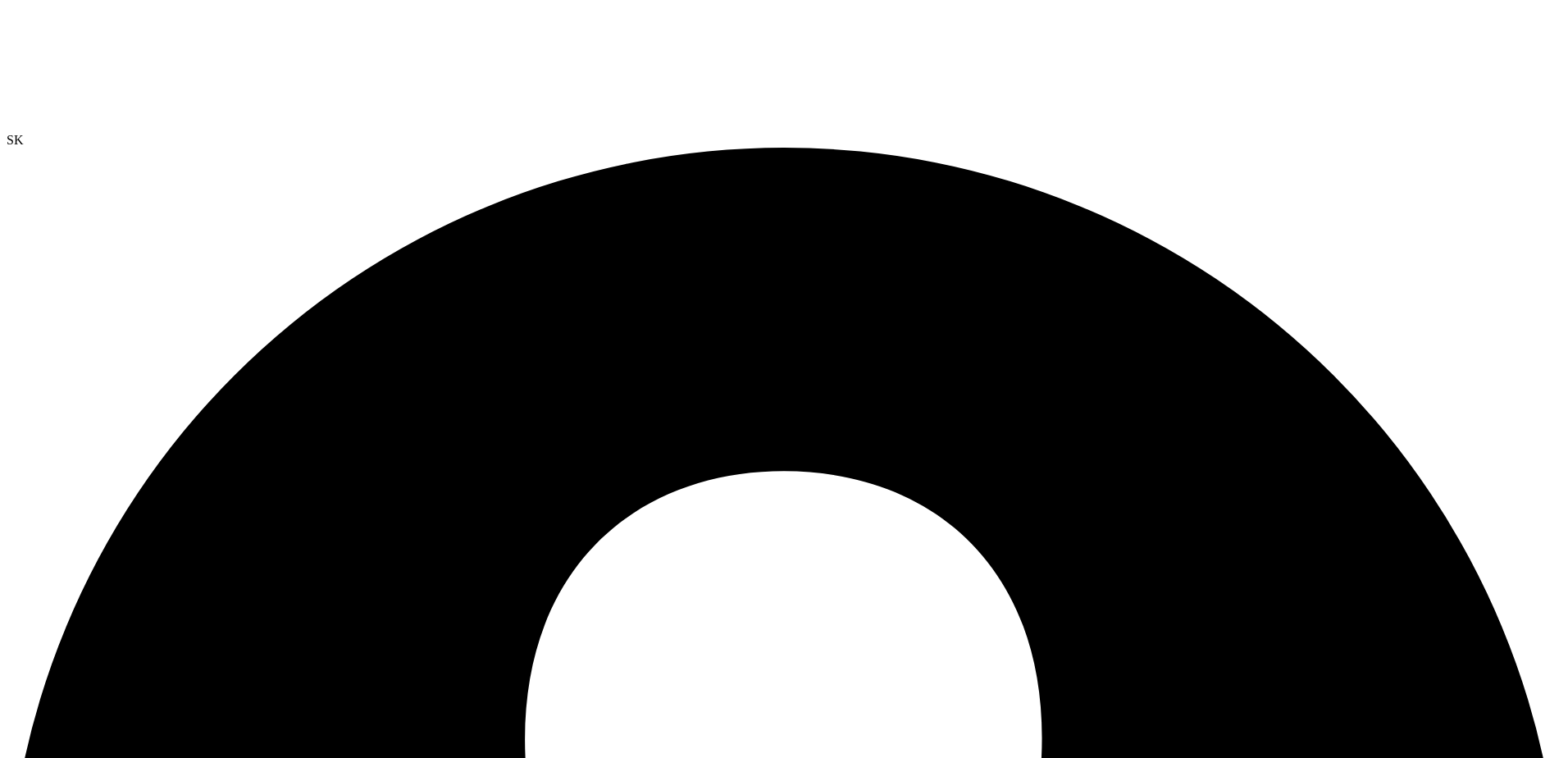
drag, startPoint x: 529, startPoint y: 423, endPoint x: 386, endPoint y: 419, distance: 143.1
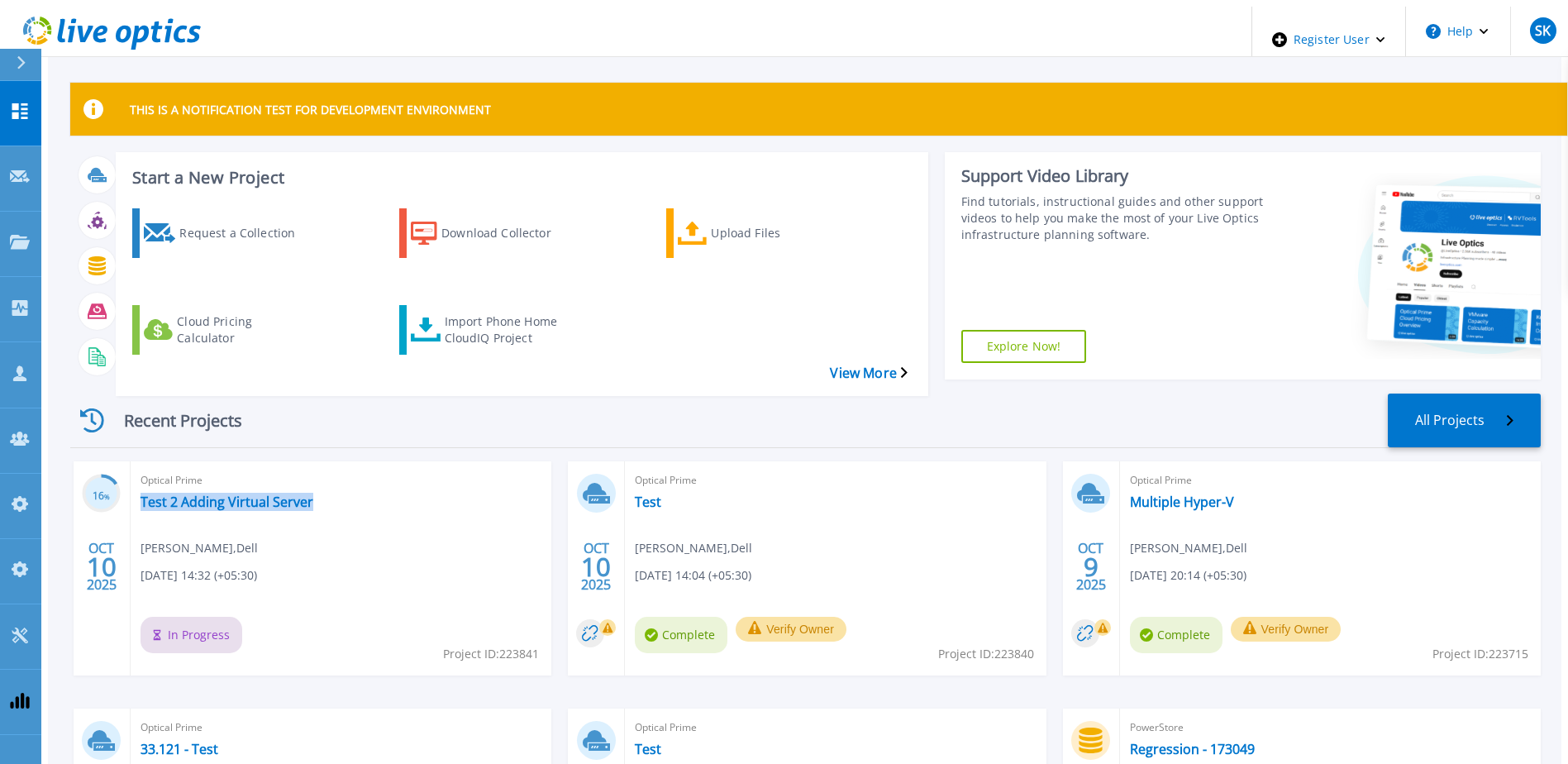
drag, startPoint x: 298, startPoint y: 475, endPoint x: 121, endPoint y: 478, distance: 177.0
click at [131, 478] on div "Optical Prime Test 2 Adding Virtual Server [PERSON_NAME] , Dell [DATE] 14:32 (+…" at bounding box center [341, 568] width 421 height 214
click at [398, 393] on div "Recent Projects All Projects" at bounding box center [805, 420] width 1470 height 55
click at [1234, 398] on div "Recent Projects All Projects" at bounding box center [805, 420] width 1470 height 55
drag, startPoint x: 1190, startPoint y: 403, endPoint x: 1042, endPoint y: 528, distance: 193.7
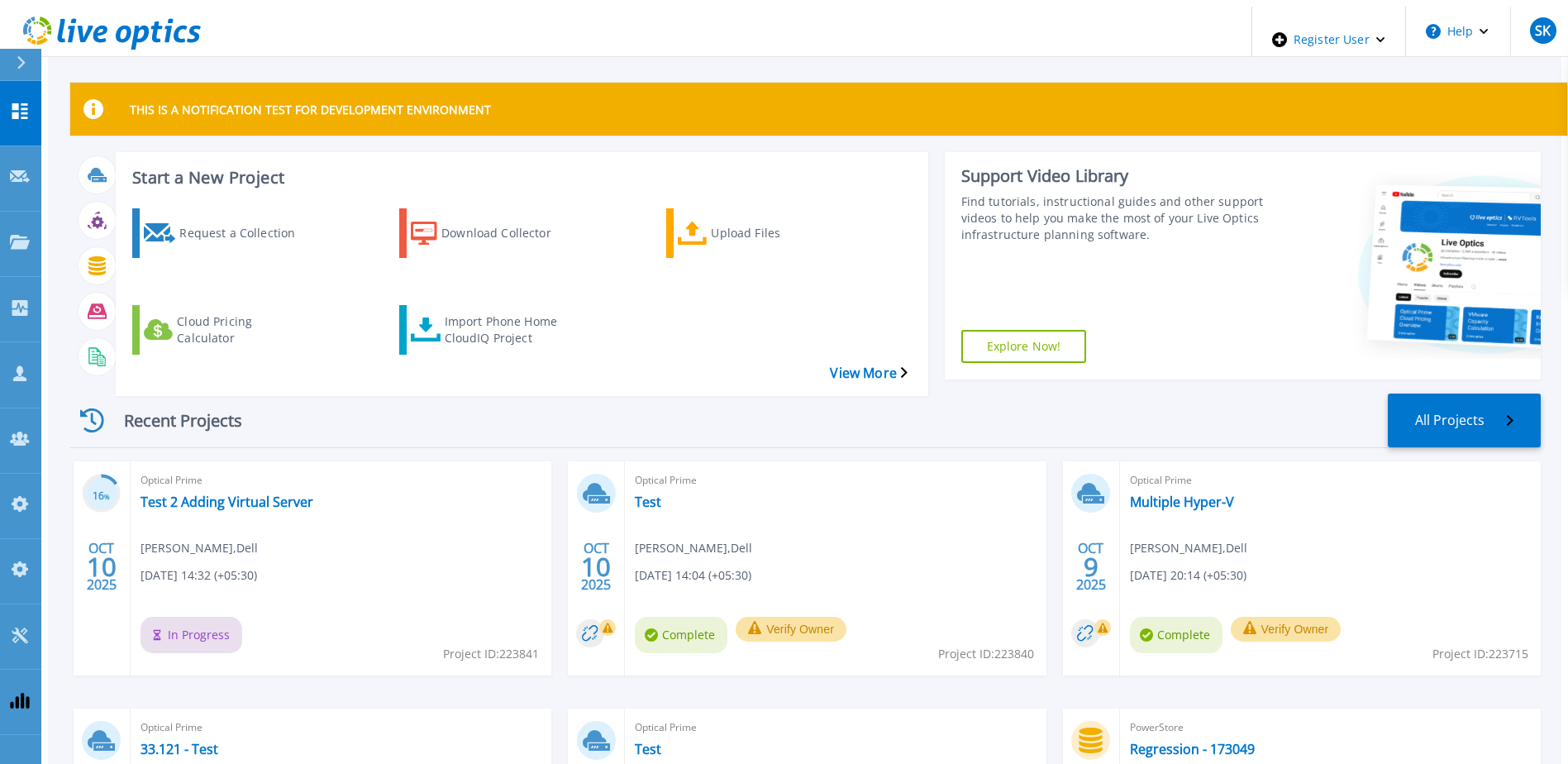
click at [1190, 403] on div "Recent Projects All Projects" at bounding box center [805, 420] width 1470 height 55
click at [233, 494] on link "Test 2 Adding Virtual Server" at bounding box center [227, 502] width 173 height 16
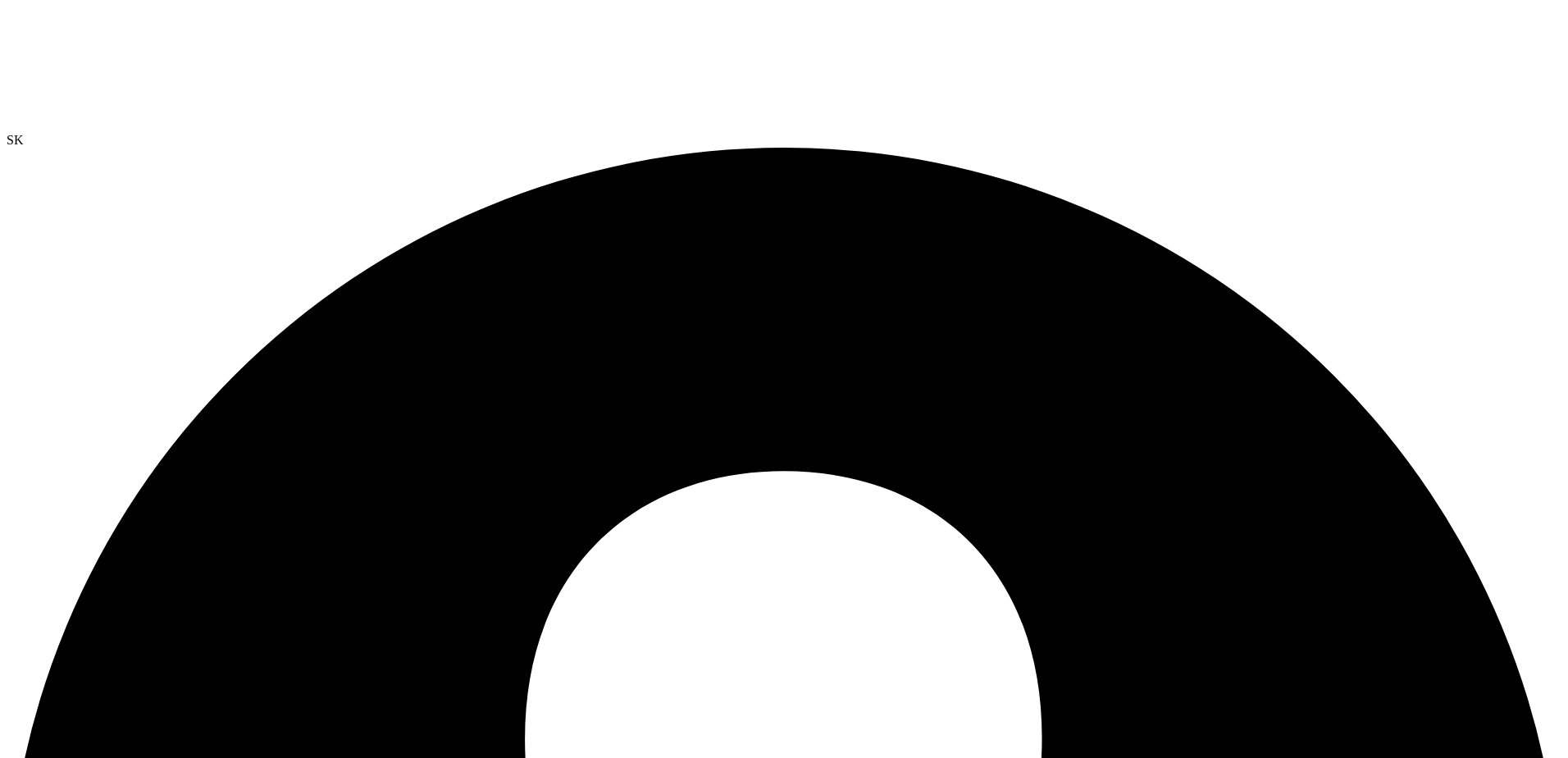
select select "USD"
drag, startPoint x: 82, startPoint y: 201, endPoint x: 856, endPoint y: 199, distance: 774.0
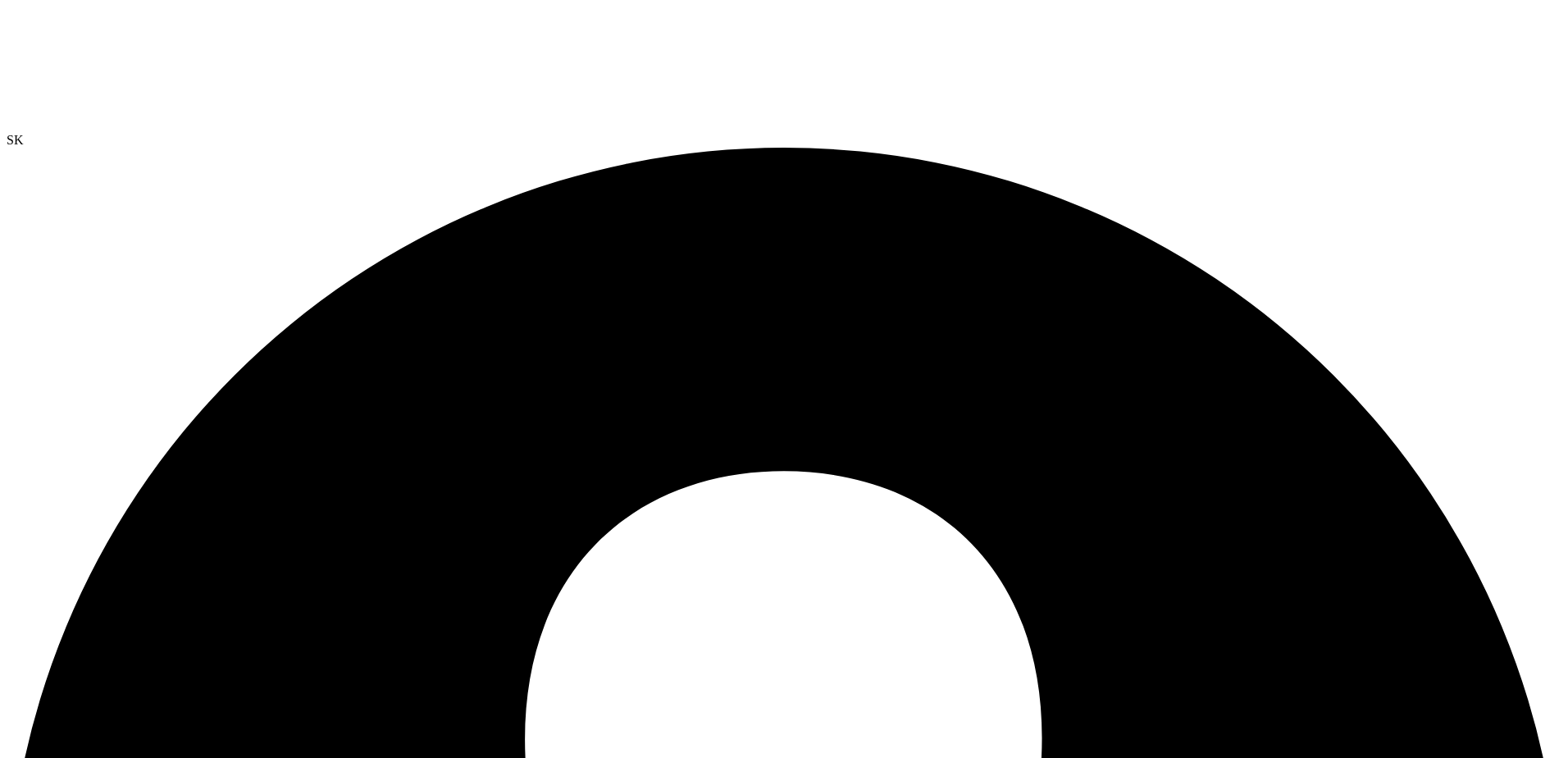
drag, startPoint x: 194, startPoint y: 197, endPoint x: 642, endPoint y: 199, distance: 448.0
drag, startPoint x: 642, startPoint y: 199, endPoint x: 538, endPoint y: 210, distance: 104.6
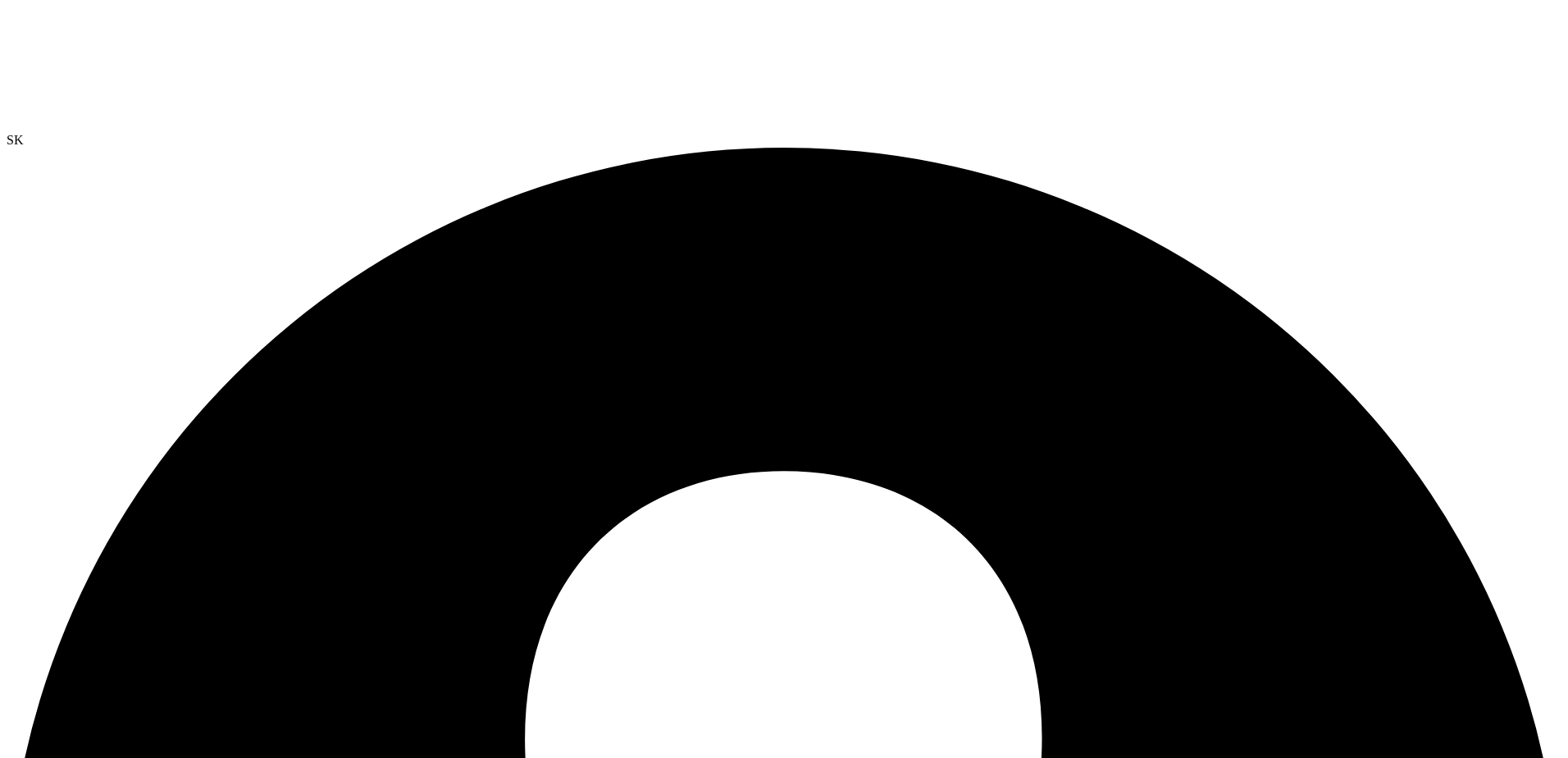
drag, startPoint x: 819, startPoint y: 191, endPoint x: 837, endPoint y: 203, distance: 21.6
drag, startPoint x: 837, startPoint y: 203, endPoint x: 955, endPoint y: 201, distance: 118.0
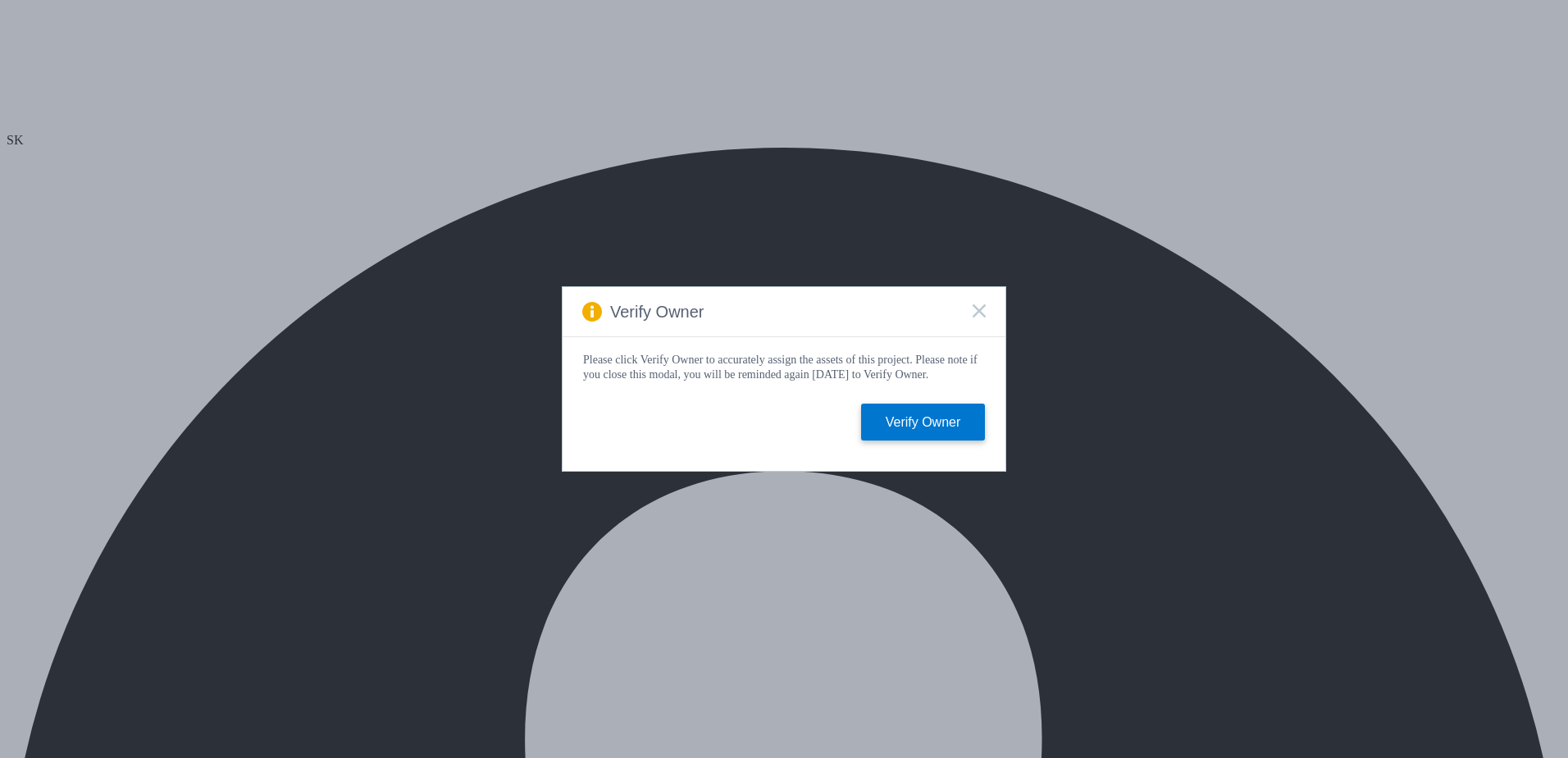
click at [984, 304] on rect at bounding box center [979, 311] width 14 height 14
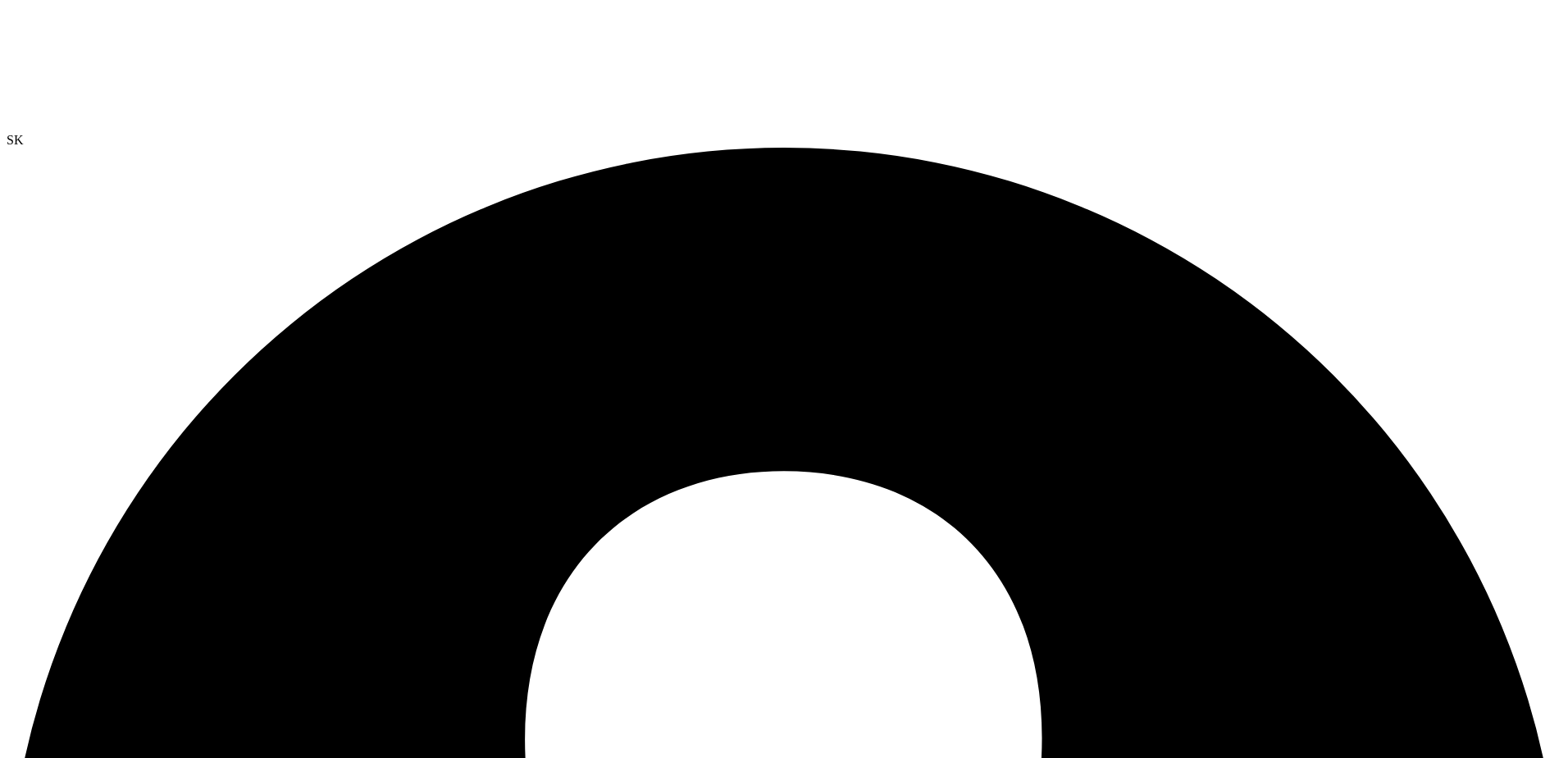
drag, startPoint x: 429, startPoint y: 259, endPoint x: 431, endPoint y: 272, distance: 13.2
